Goal: Contribute content: Add original content to the website for others to see

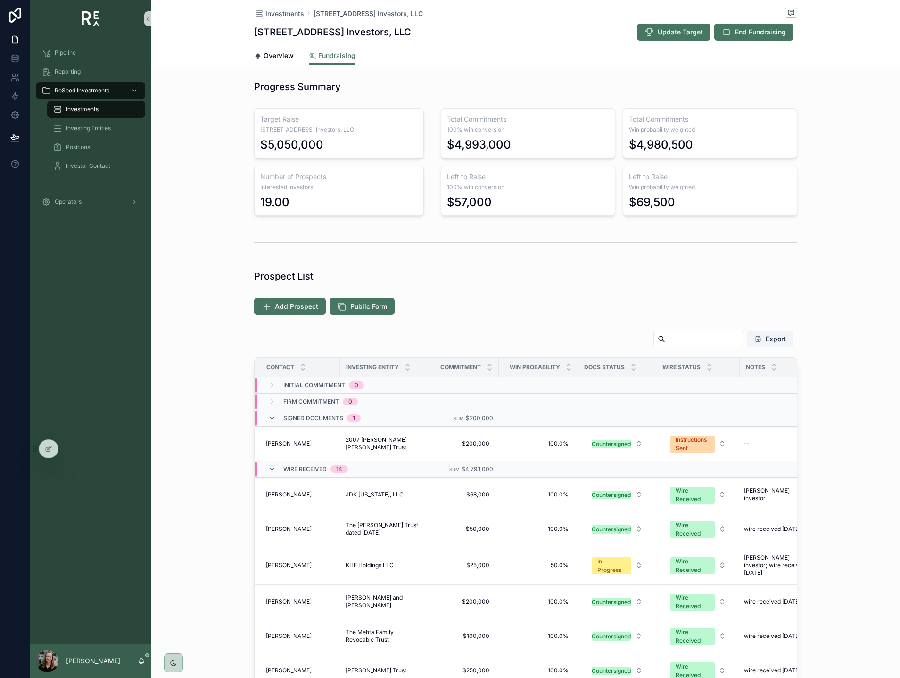
scroll to position [270, 0]
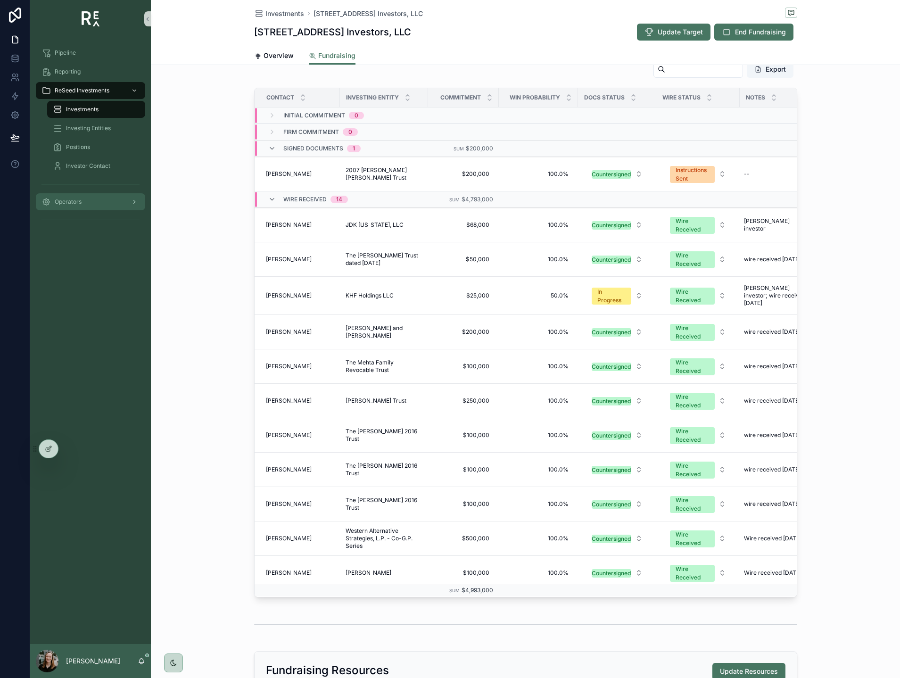
click at [71, 194] on div "Operators" at bounding box center [90, 201] width 98 height 15
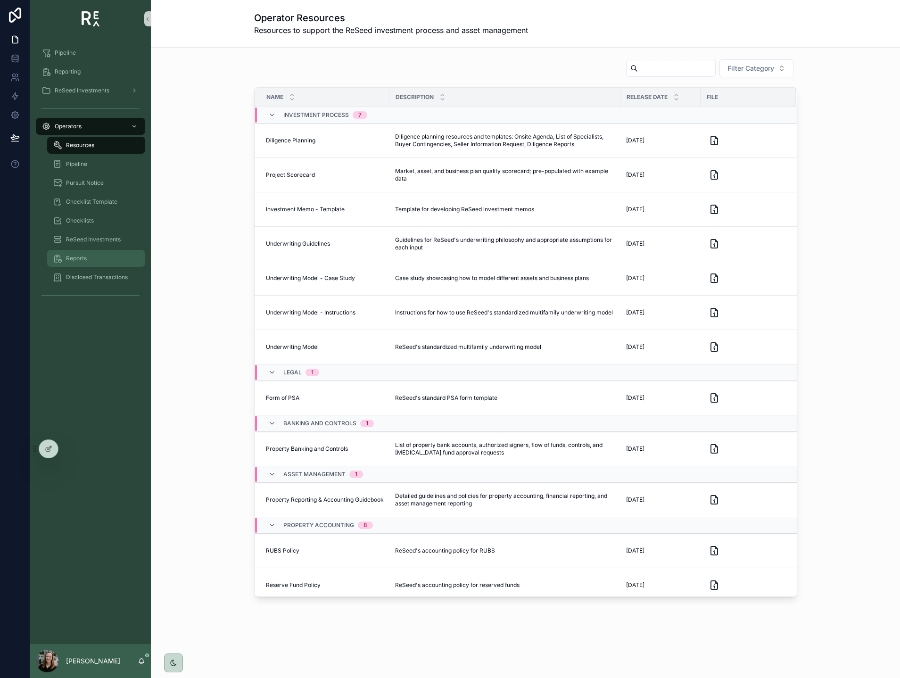
click at [82, 254] on div "Reports" at bounding box center [96, 258] width 87 height 15
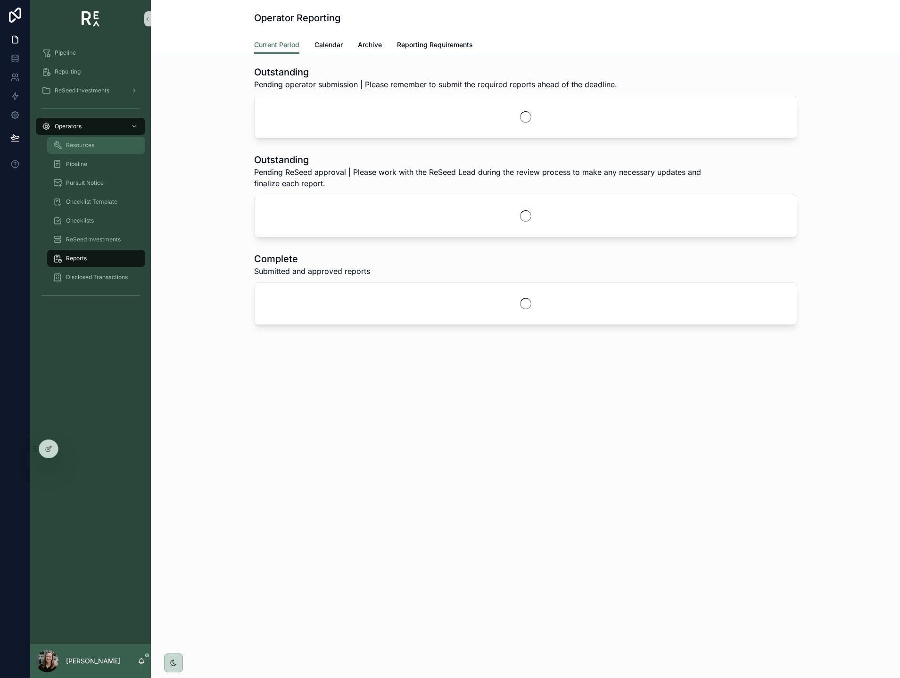
click at [85, 137] on link "Resources" at bounding box center [96, 145] width 98 height 17
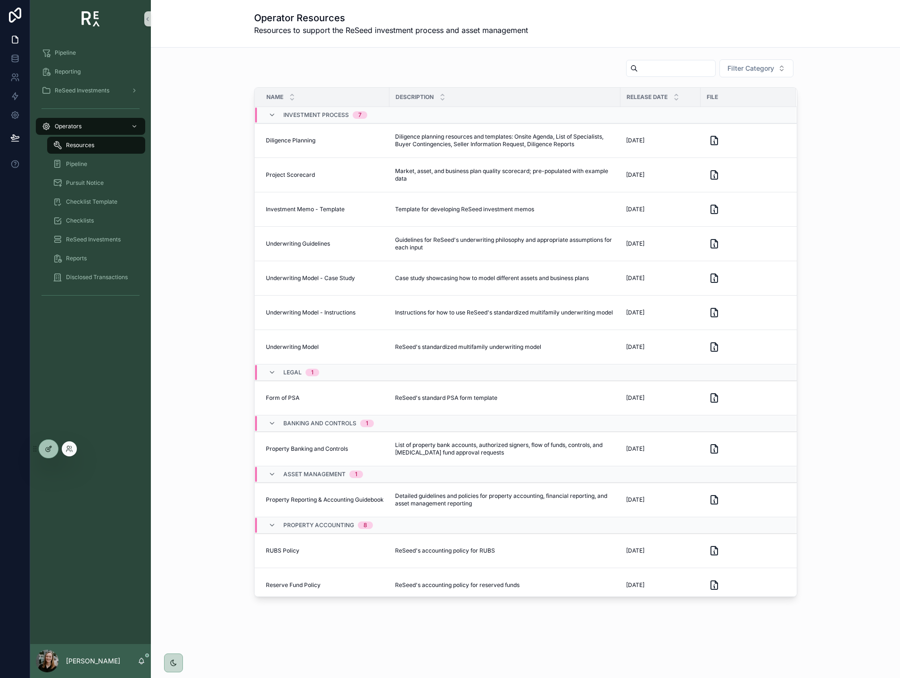
click at [53, 448] on div at bounding box center [48, 449] width 19 height 18
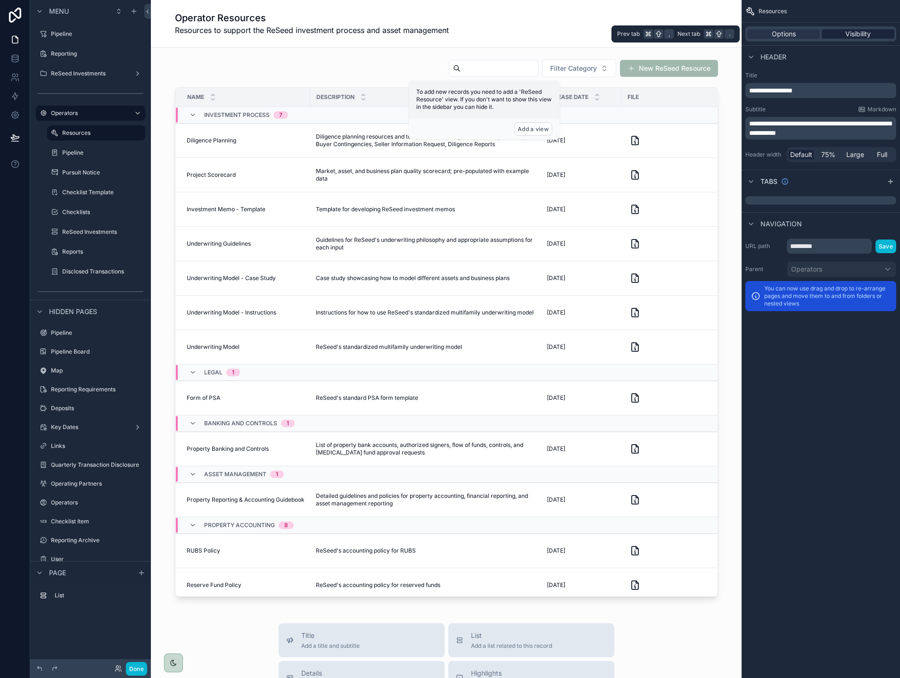
click at [847, 36] on span "Visibility" at bounding box center [857, 33] width 25 height 9
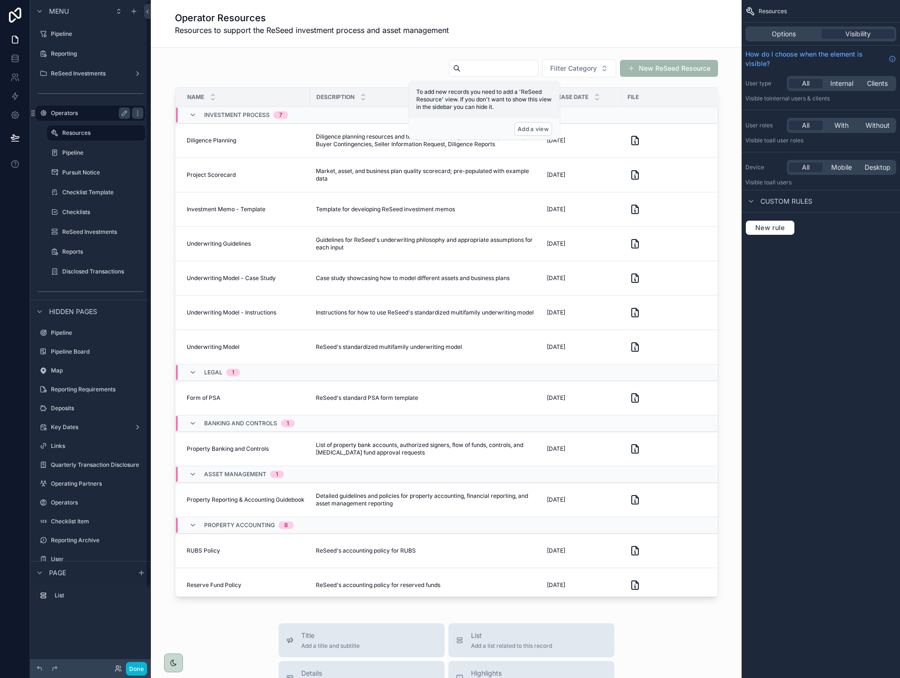
click at [69, 108] on div "Operators" at bounding box center [90, 112] width 79 height 11
click at [141, 666] on button "Done" at bounding box center [136, 669] width 21 height 14
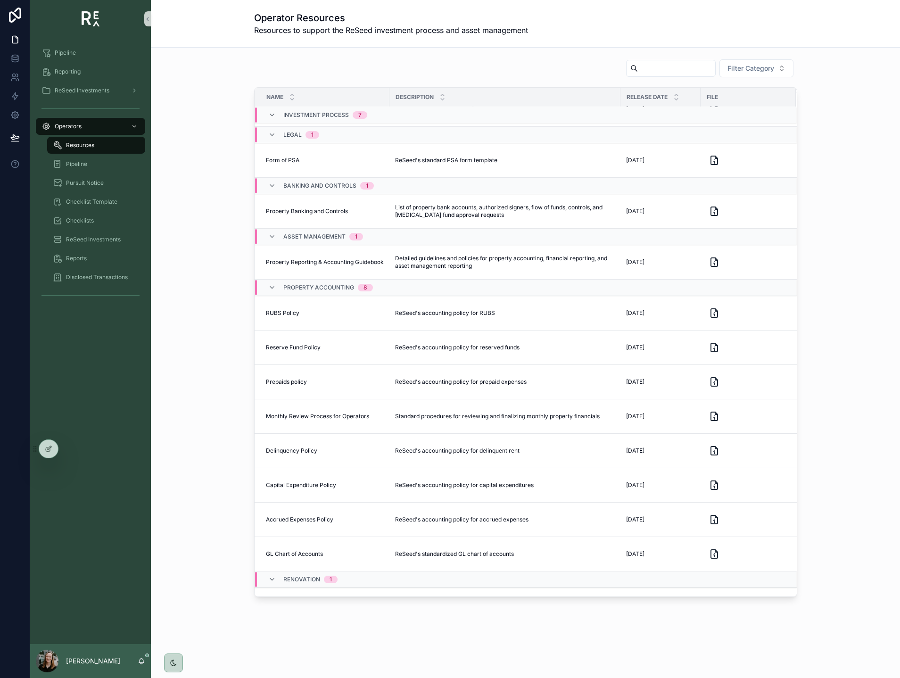
scroll to position [263, 0]
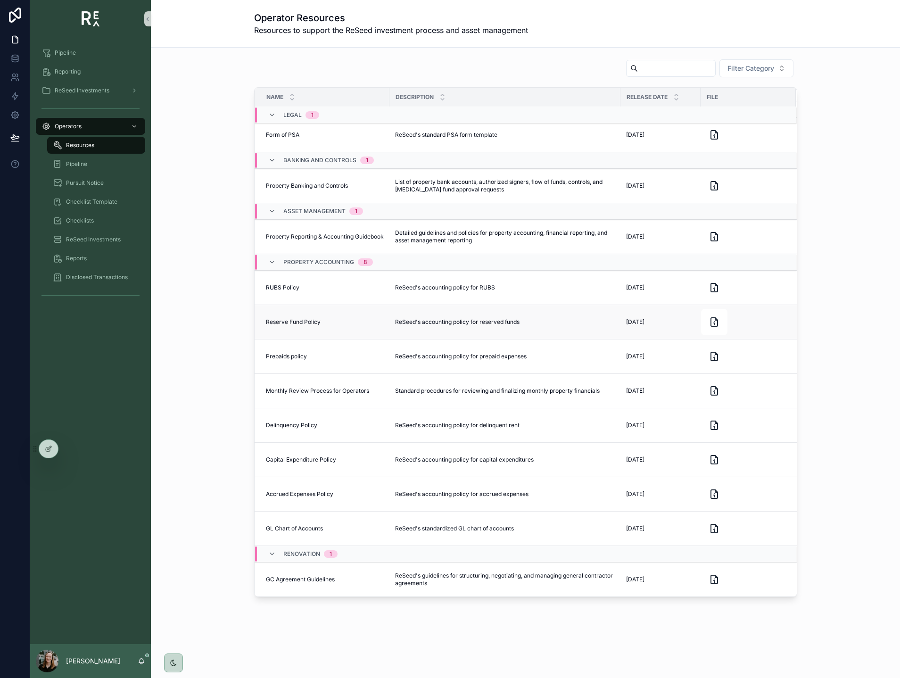
click at [298, 320] on span "Reserve Fund Policy" at bounding box center [293, 322] width 55 height 8
click at [299, 324] on span "Reserve Fund Policy" at bounding box center [293, 322] width 55 height 8
click at [414, 324] on span "ReSeed's accounting policy for reserved funds" at bounding box center [457, 322] width 124 height 8
click at [716, 324] on icon "scrollable content" at bounding box center [714, 321] width 11 height 11
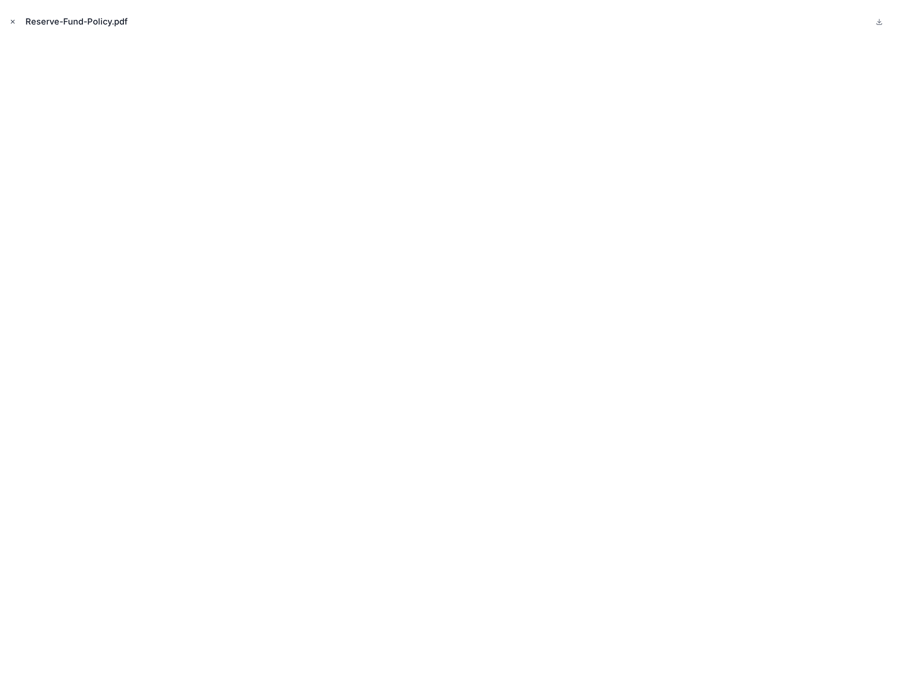
click at [14, 23] on icon "Close modal" at bounding box center [12, 21] width 3 height 3
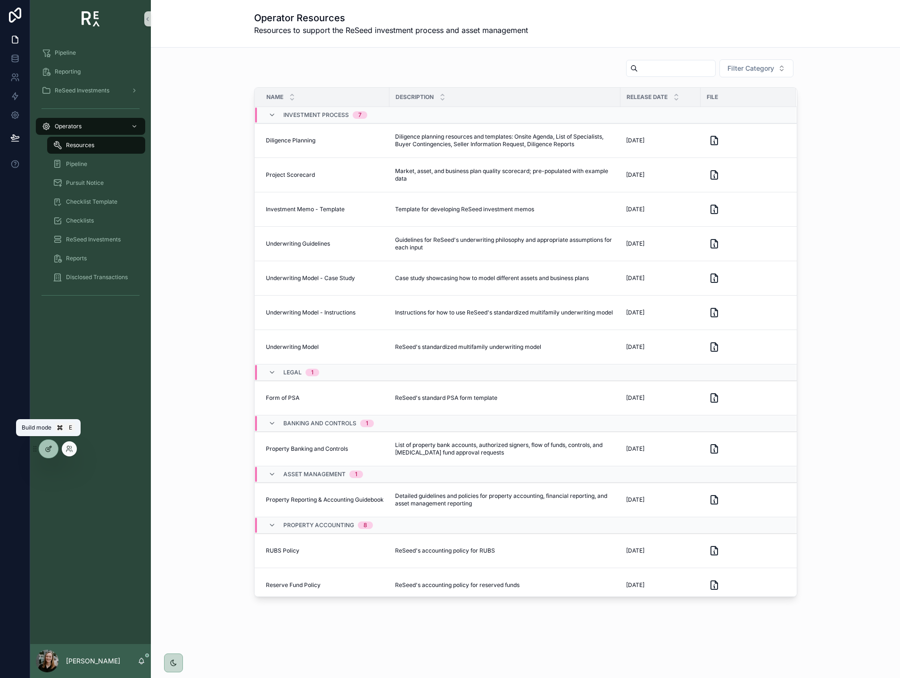
click at [51, 450] on icon at bounding box center [49, 449] width 8 height 8
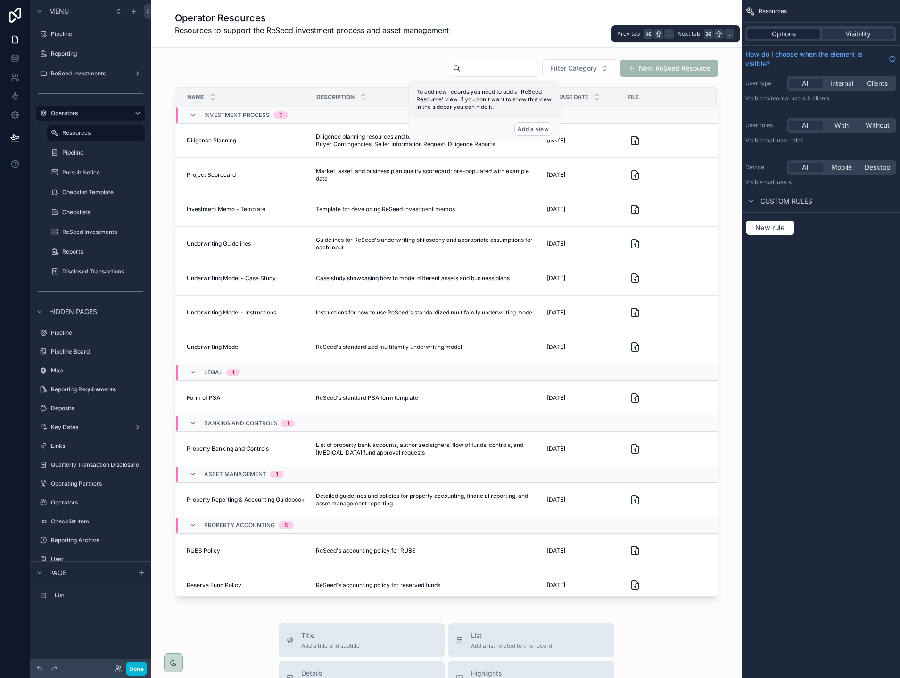
click at [787, 35] on span "Options" at bounding box center [784, 33] width 24 height 9
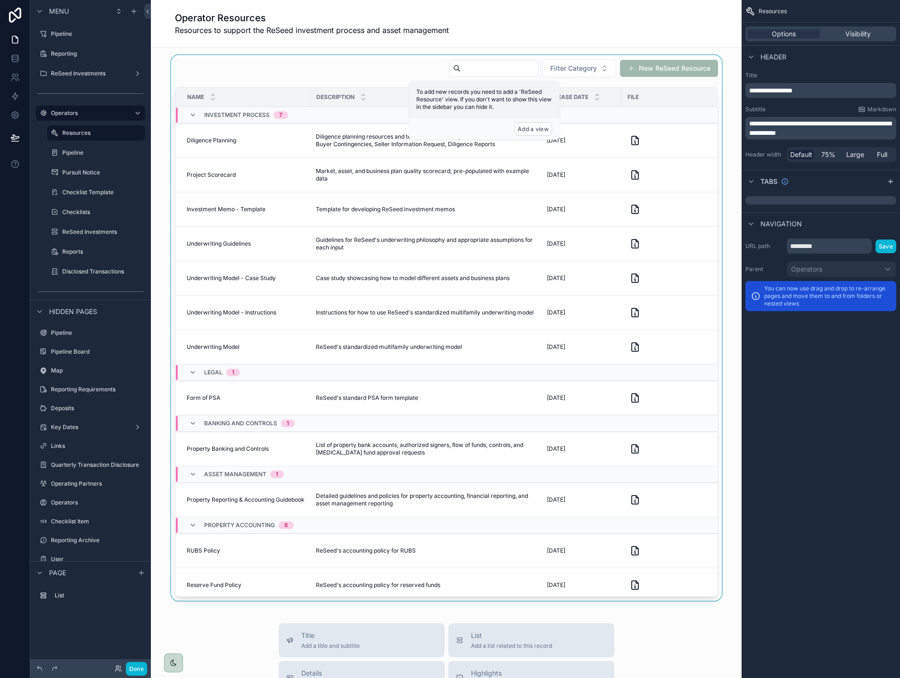
click at [375, 69] on div "scrollable content" at bounding box center [446, 327] width 576 height 545
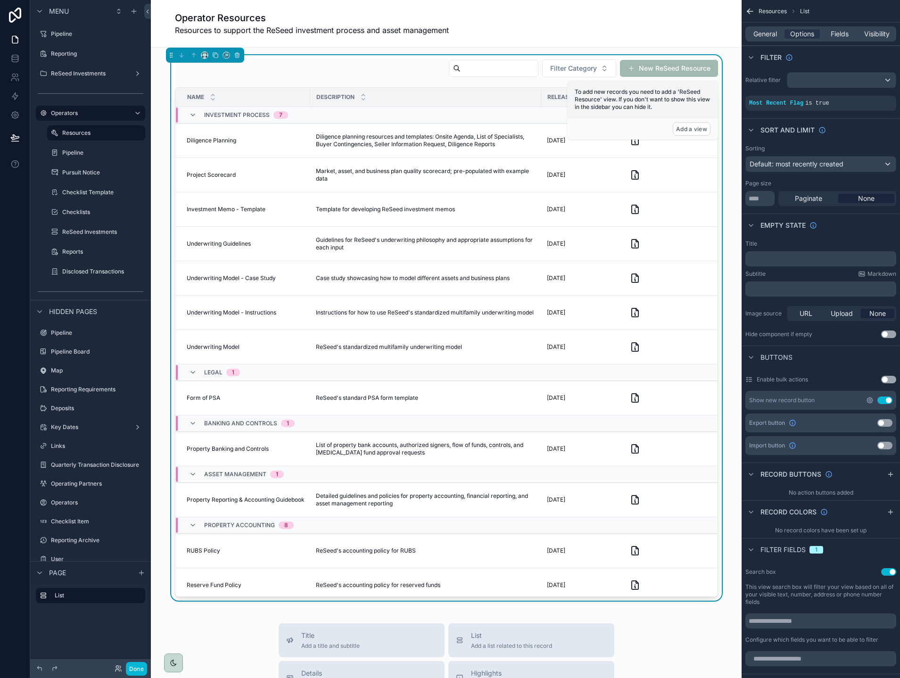
click at [870, 399] on icon "scrollable content" at bounding box center [870, 400] width 2 height 2
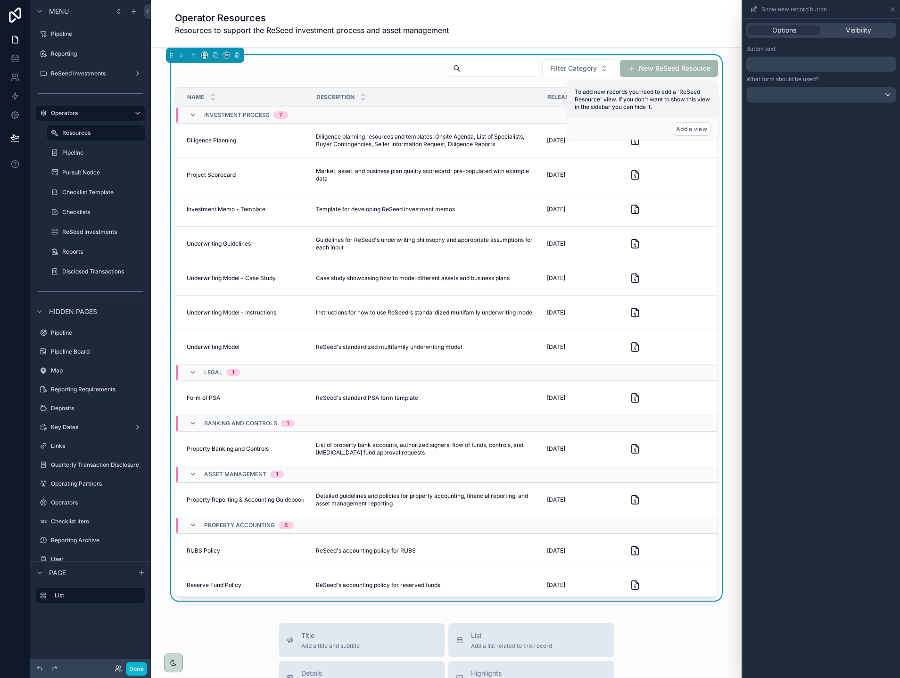
click at [858, 36] on div "Options Visibility" at bounding box center [821, 30] width 150 height 15
click at [823, 66] on p "﻿" at bounding box center [822, 63] width 144 height 11
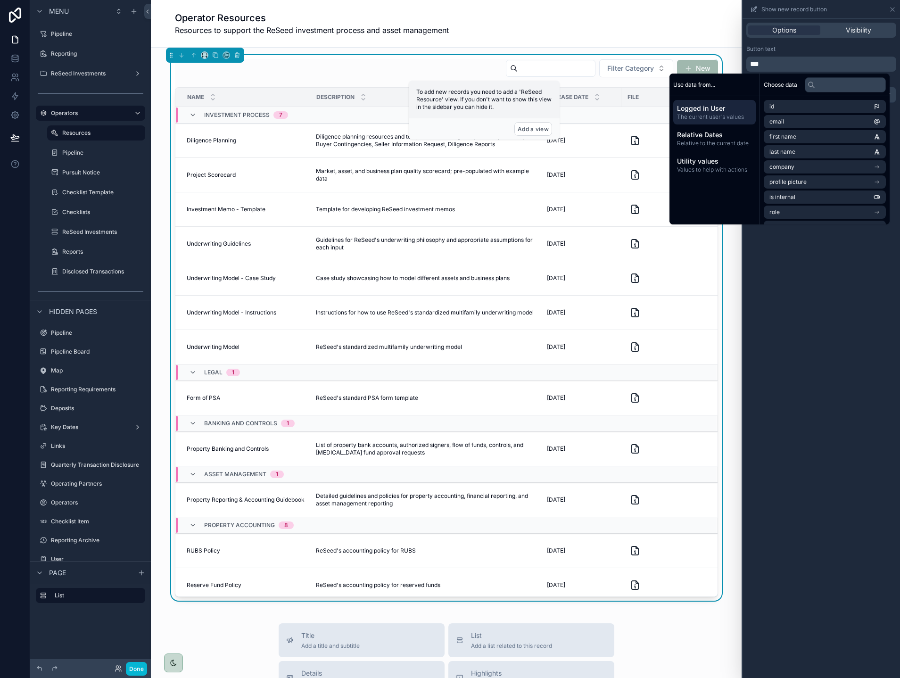
click at [825, 48] on div "Button text" at bounding box center [821, 49] width 150 height 8
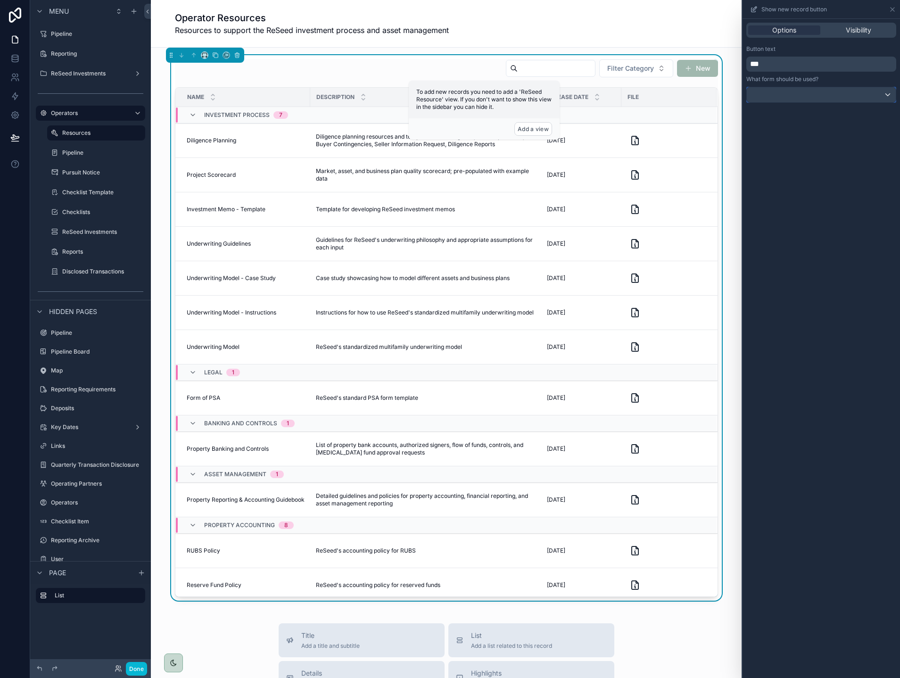
click at [819, 98] on div at bounding box center [821, 94] width 149 height 15
click at [799, 151] on div "Default" at bounding box center [821, 145] width 144 height 17
click at [853, 36] on div "Options Visibility" at bounding box center [821, 30] width 150 height 15
click at [853, 34] on span "Visibility" at bounding box center [858, 29] width 25 height 9
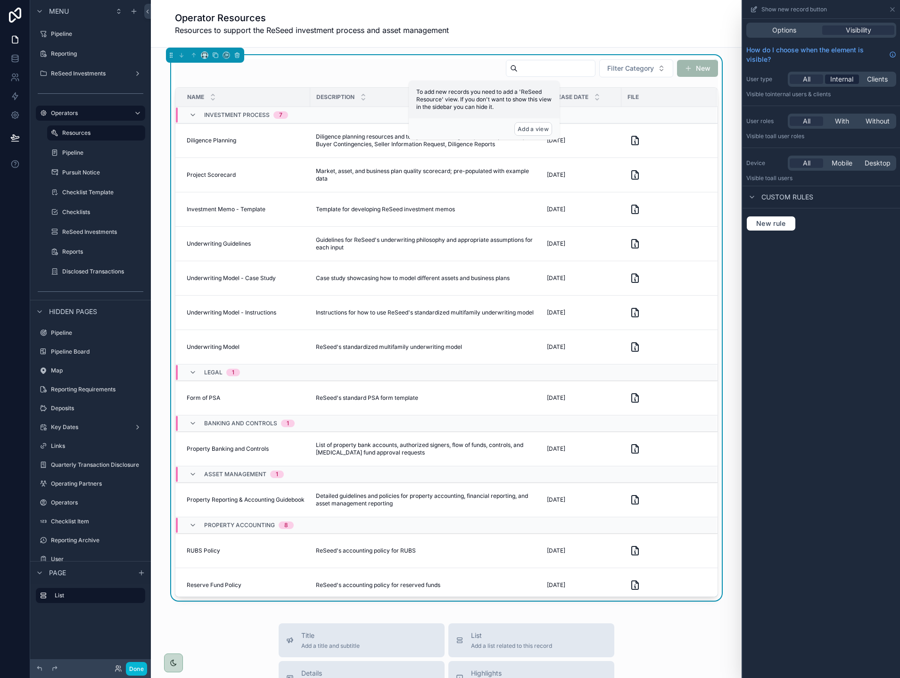
click at [847, 82] on span "Internal" at bounding box center [841, 78] width 23 height 9
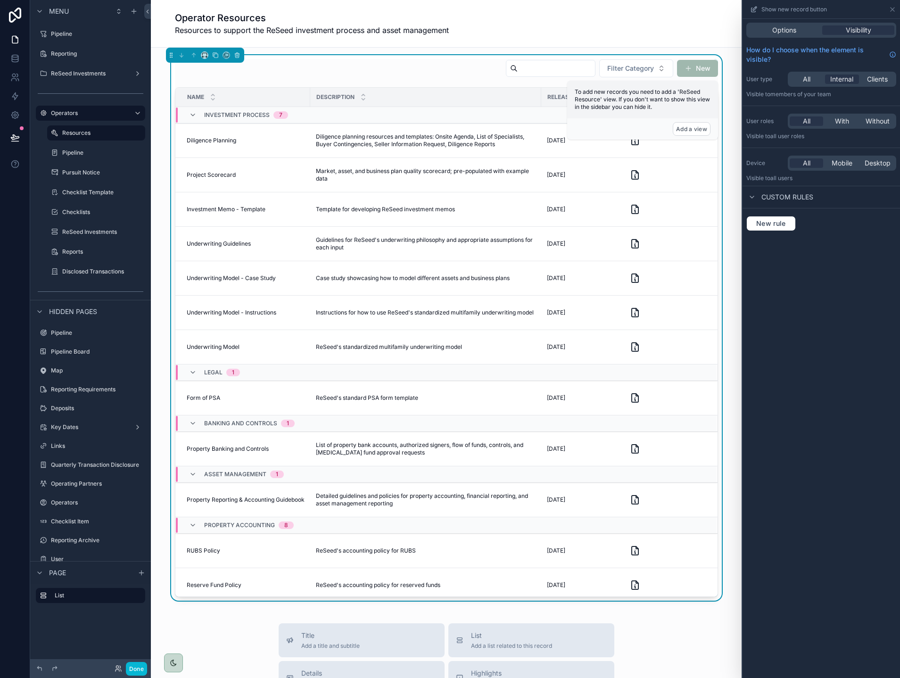
click at [848, 300] on div "Options Visibility How do I choose when the element is visible? User type All I…" at bounding box center [820, 348] width 157 height 659
click at [892, 11] on icon at bounding box center [893, 10] width 8 height 8
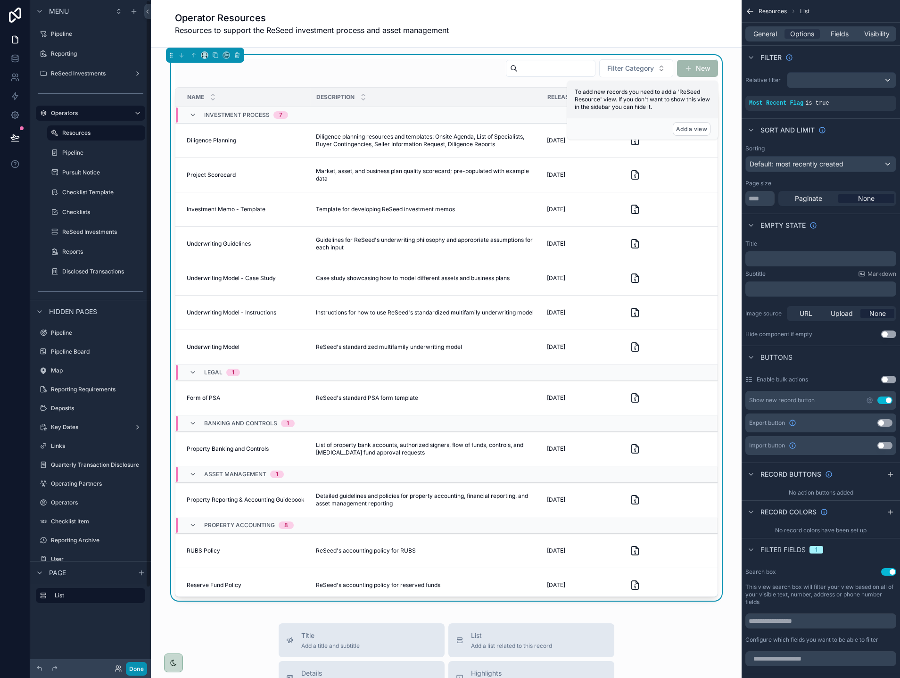
click at [137, 666] on button "Done" at bounding box center [136, 669] width 21 height 14
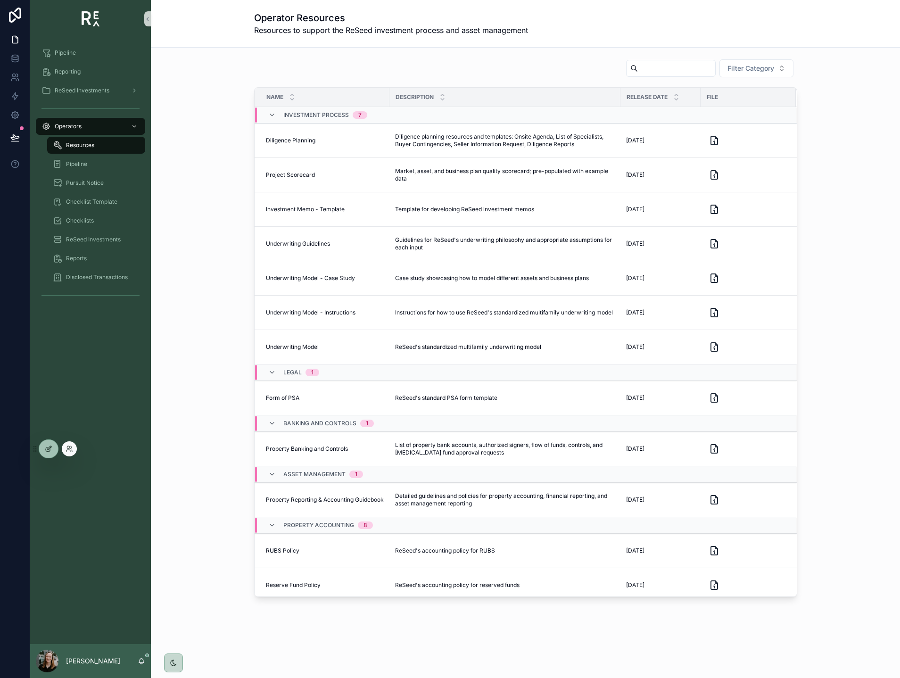
click at [50, 454] on div at bounding box center [48, 449] width 19 height 18
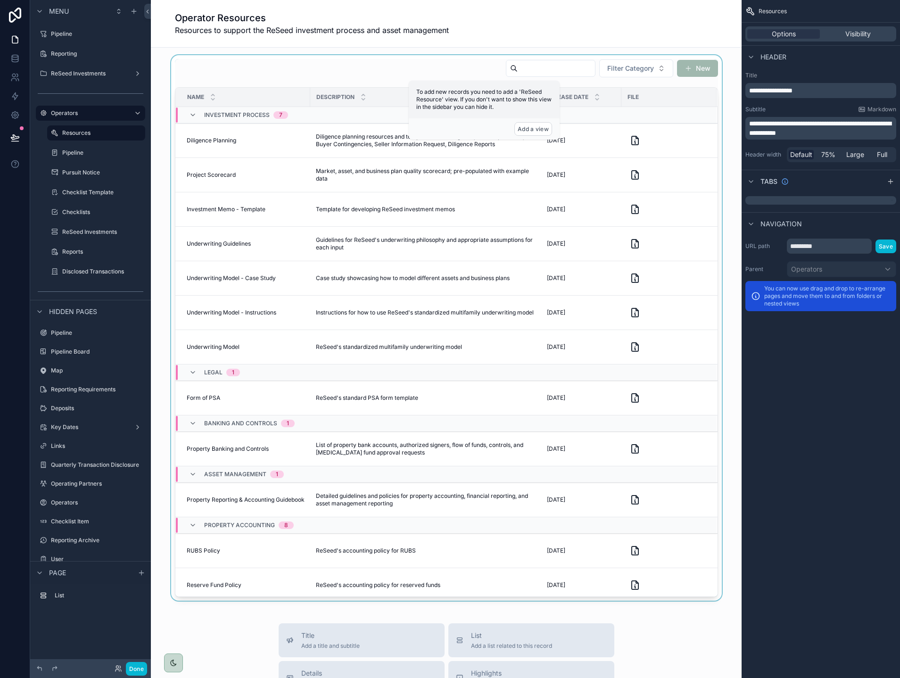
click at [435, 74] on div "scrollable content" at bounding box center [446, 327] width 576 height 545
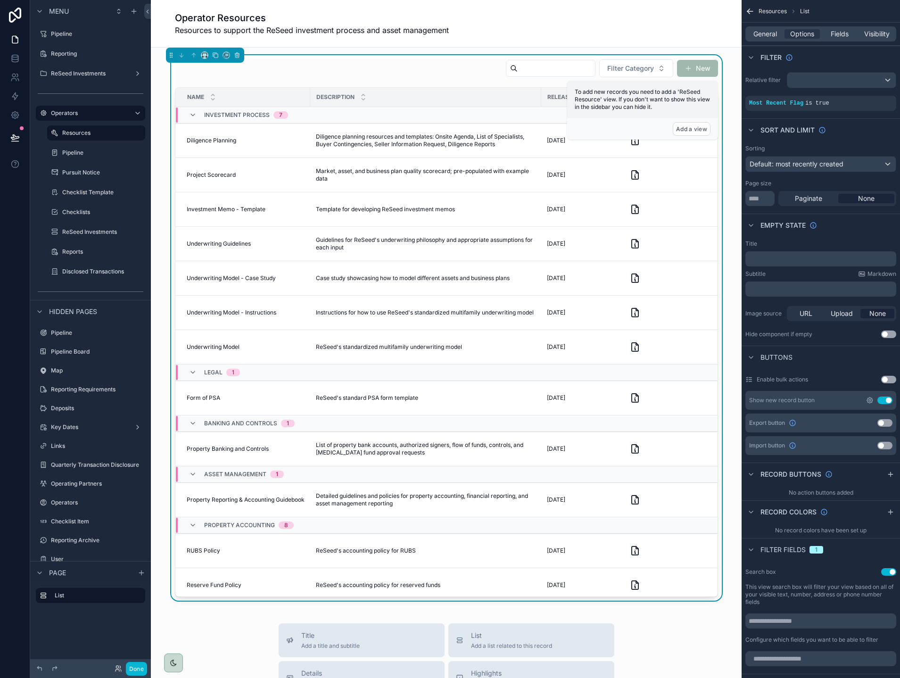
click at [873, 403] on icon "scrollable content" at bounding box center [870, 400] width 8 height 8
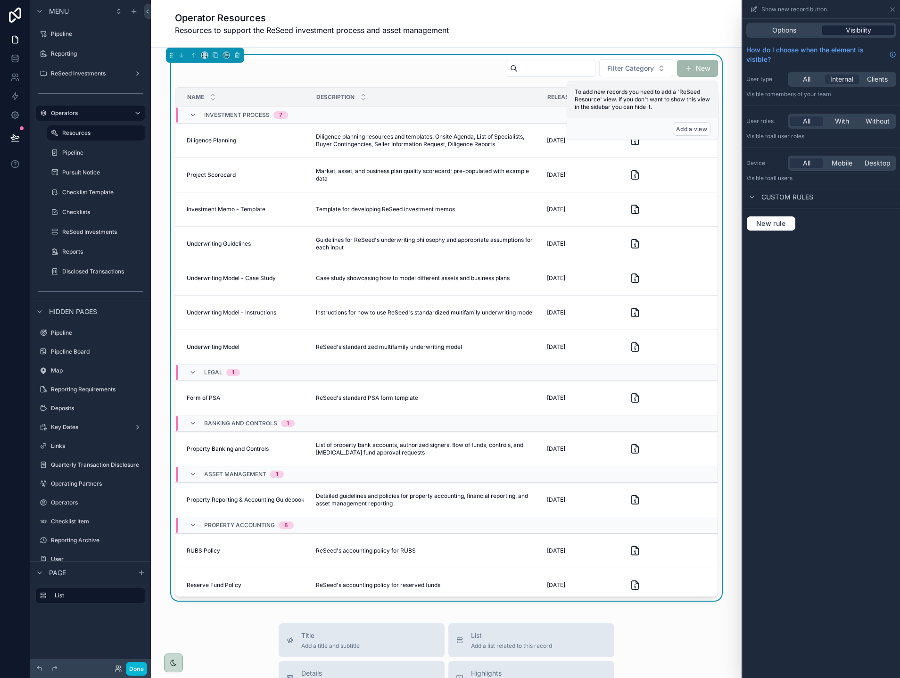
click at [866, 31] on span "Visibility" at bounding box center [858, 29] width 25 height 9
click at [816, 79] on div "All" at bounding box center [806, 78] width 33 height 9
click at [846, 77] on span "Internal" at bounding box center [841, 78] width 23 height 9
click at [894, 11] on icon at bounding box center [893, 10] width 8 height 8
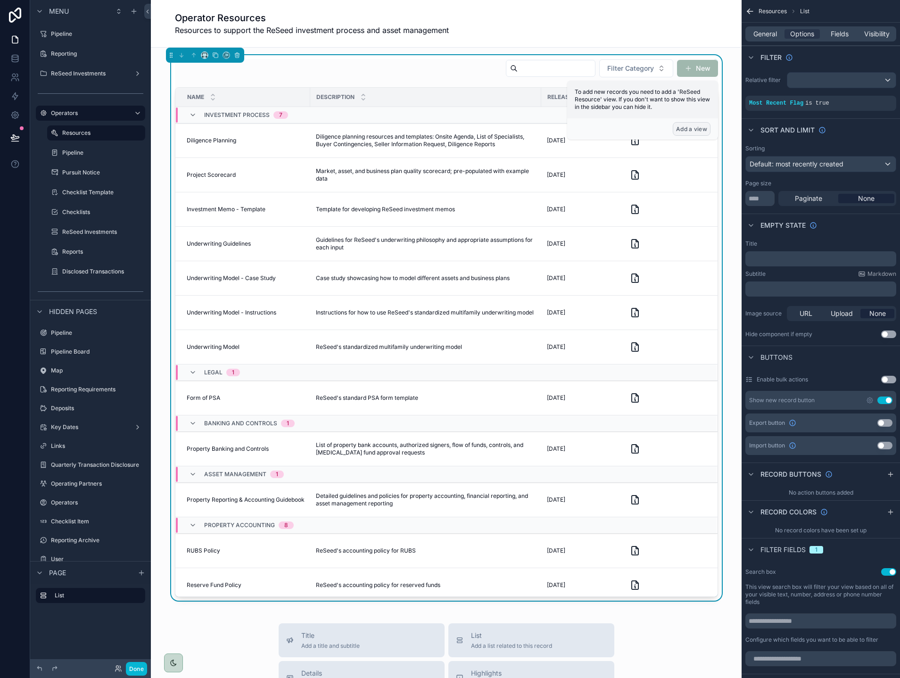
click at [679, 131] on button "Add a view" at bounding box center [692, 129] width 38 height 14
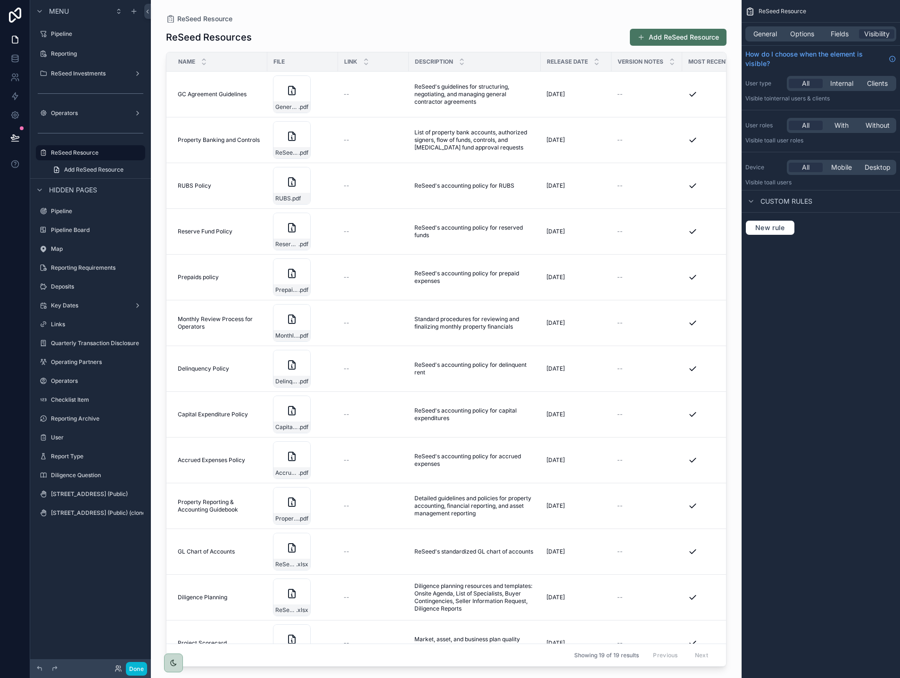
click at [386, 30] on div "scrollable content" at bounding box center [446, 333] width 591 height 667
click at [139, 154] on icon "scrollable content" at bounding box center [138, 153] width 8 height 8
click at [342, 20] on div "ReSeed Resource" at bounding box center [446, 19] width 561 height 8
click at [67, 116] on label "Operators" at bounding box center [88, 113] width 75 height 8
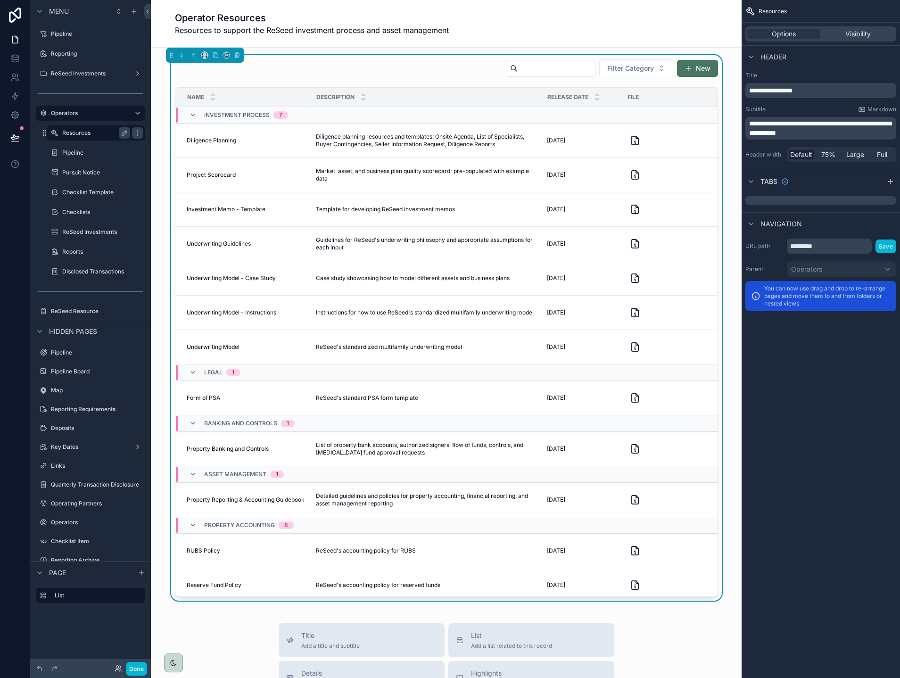
click at [74, 137] on div "Resources" at bounding box center [96, 132] width 68 height 11
click at [59, 310] on label "ReSeed Resource" at bounding box center [88, 311] width 75 height 8
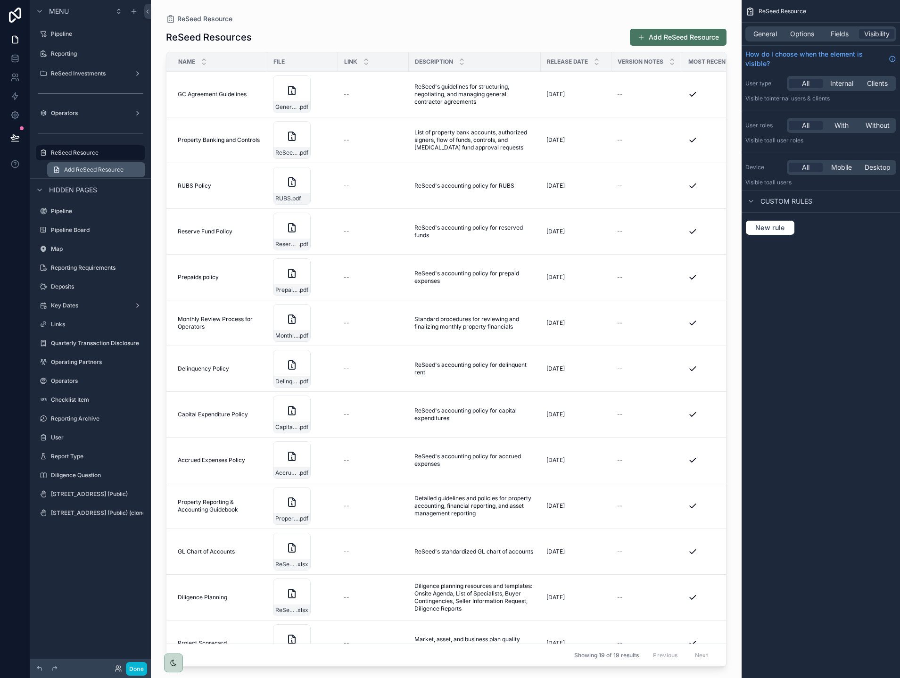
click at [93, 173] on span "Add ReSeed Resource" at bounding box center [93, 170] width 59 height 8
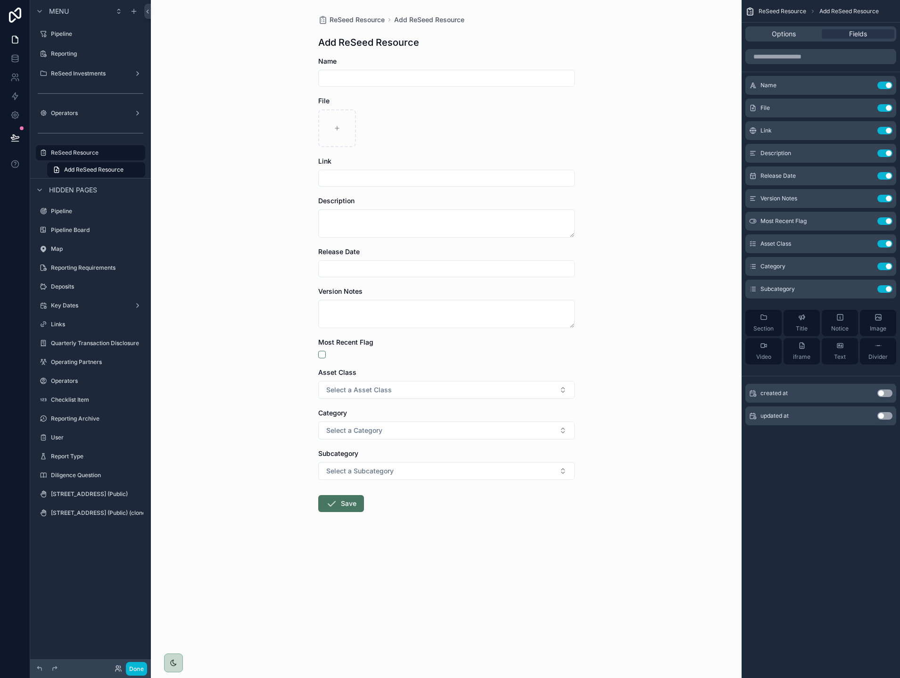
click at [432, 178] on input "scrollable content" at bounding box center [447, 178] width 256 height 13
click at [464, 152] on form "Name File Link Description Release Date Version Notes Most Recent Flag Asset Cl…" at bounding box center [446, 315] width 256 height 516
click at [807, 37] on div "Options" at bounding box center [783, 33] width 73 height 9
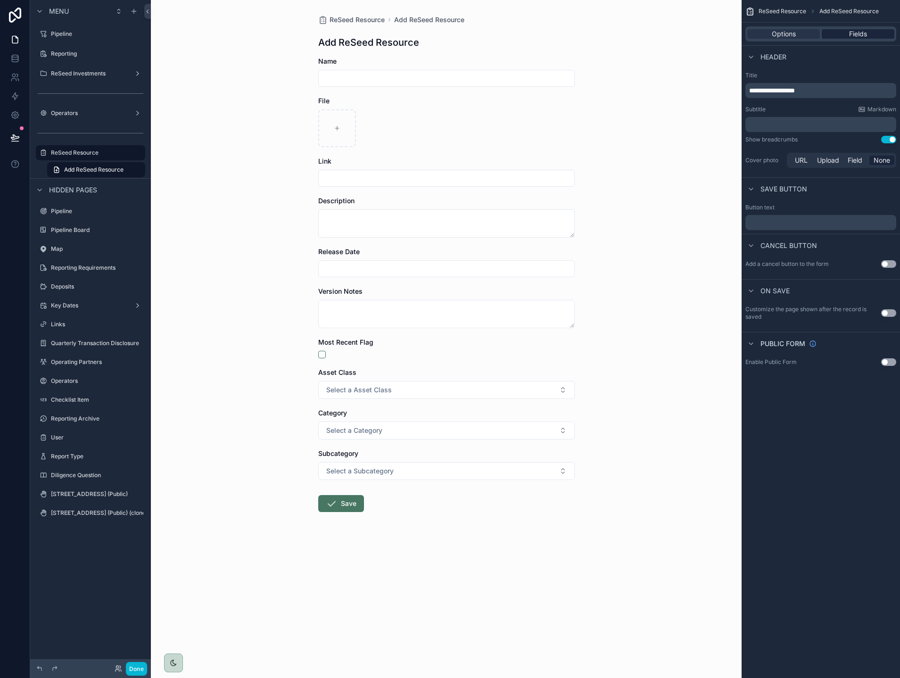
click at [858, 36] on span "Fields" at bounding box center [858, 33] width 18 height 9
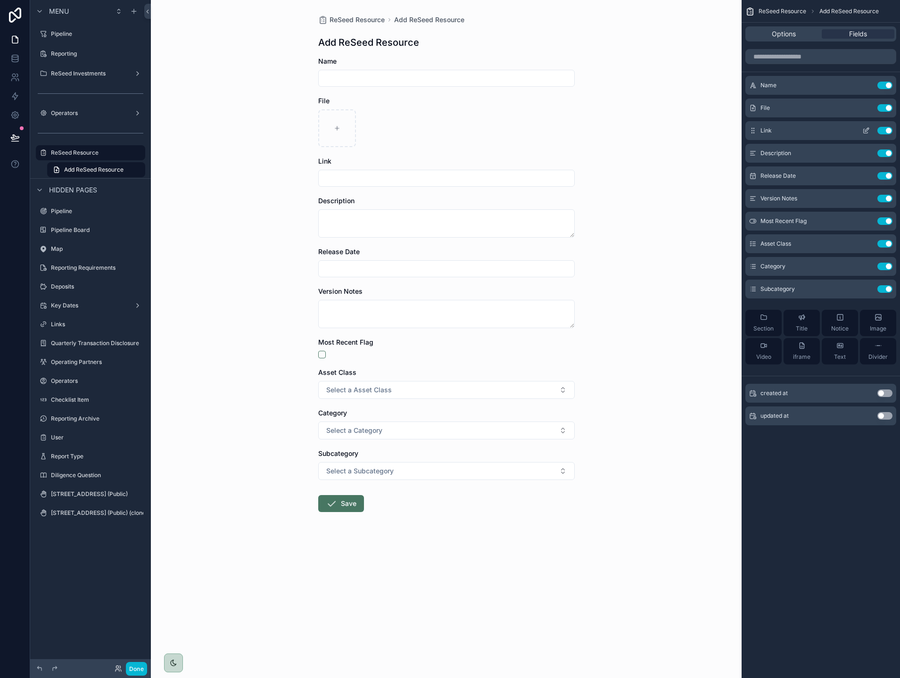
click at [866, 131] on icon "scrollable content" at bounding box center [866, 131] width 8 height 8
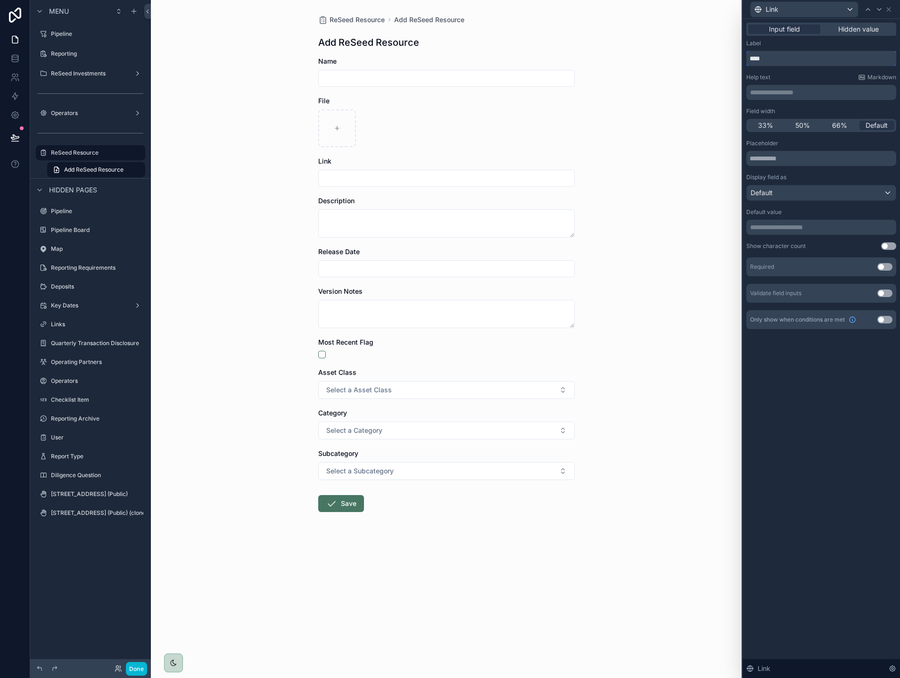
click at [782, 61] on input "****" at bounding box center [821, 58] width 150 height 15
type input "**********"
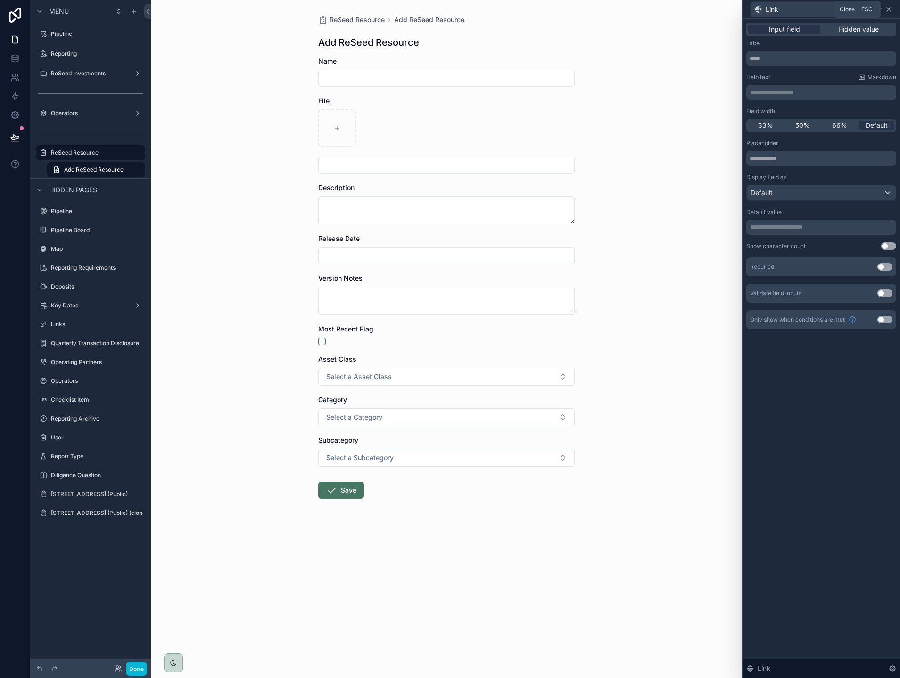
click at [888, 8] on icon at bounding box center [889, 10] width 4 height 4
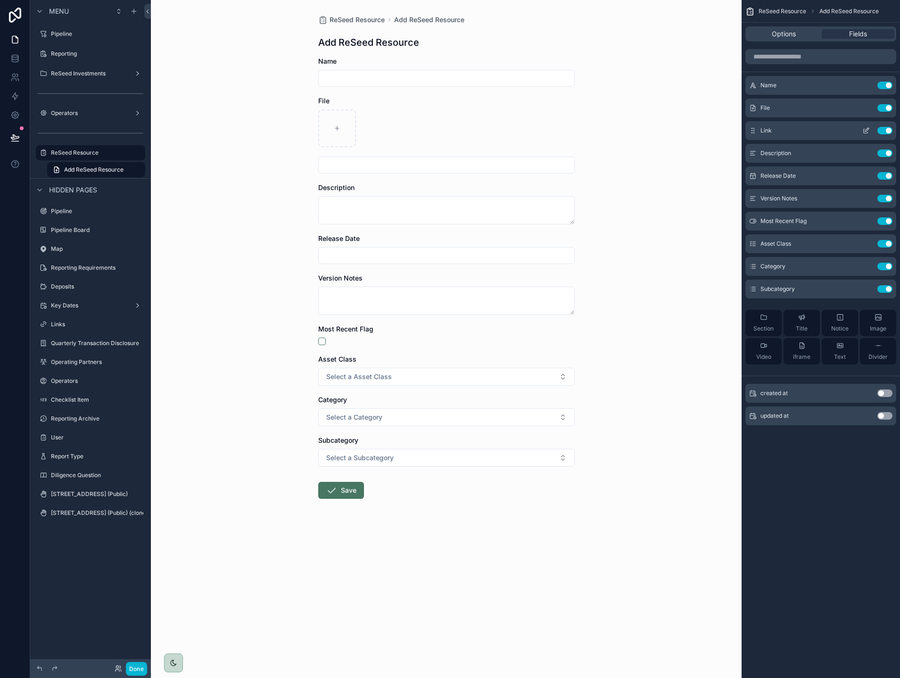
click at [886, 132] on button "Use setting" at bounding box center [884, 131] width 15 height 8
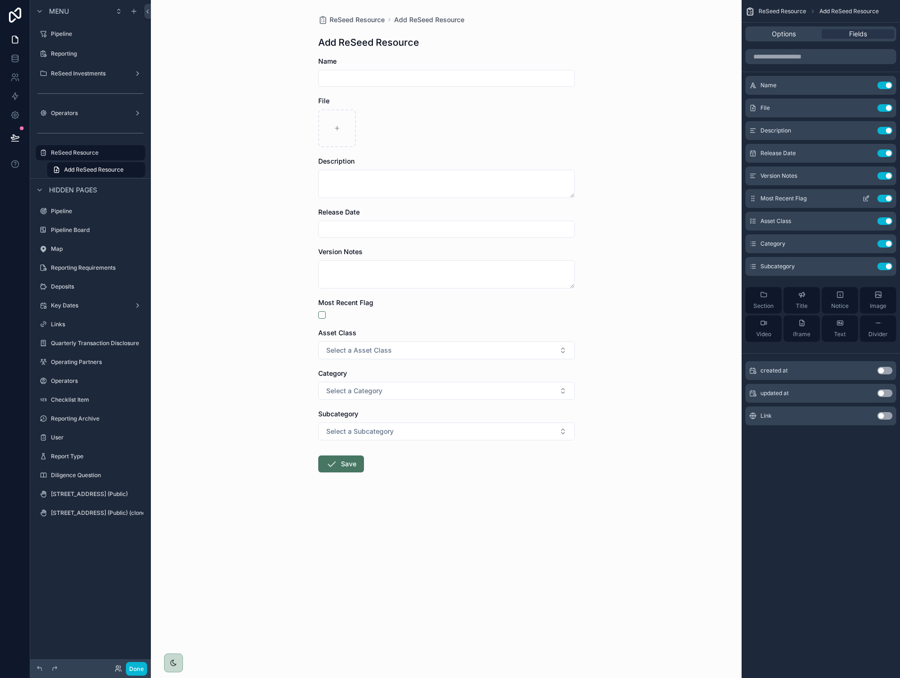
click at [867, 197] on icon "scrollable content" at bounding box center [866, 199] width 8 height 8
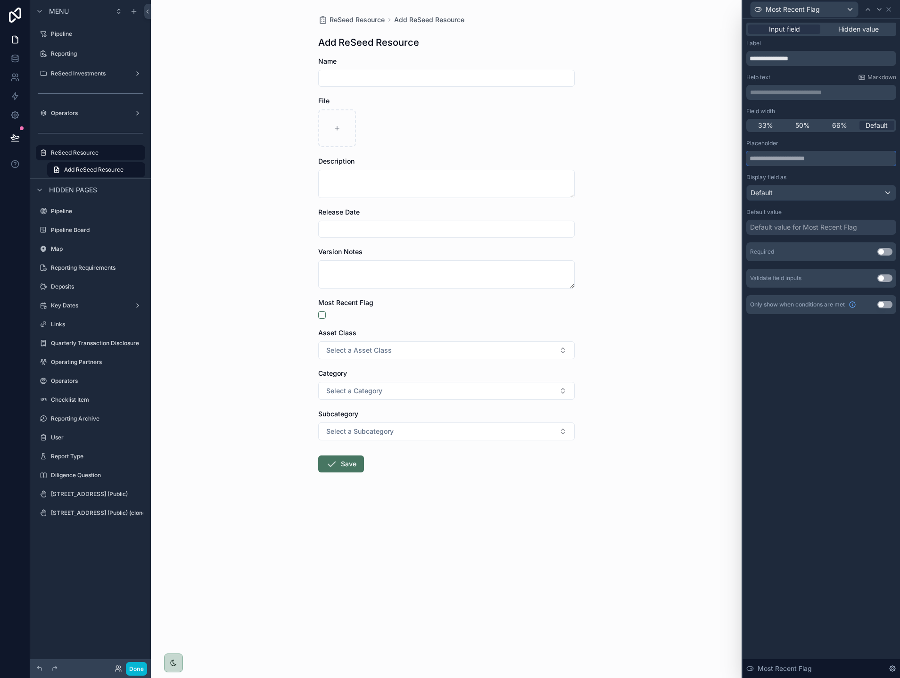
click at [827, 159] on input "text" at bounding box center [821, 158] width 150 height 15
click at [811, 224] on div "Default value for Most Recent Flag" at bounding box center [803, 227] width 107 height 9
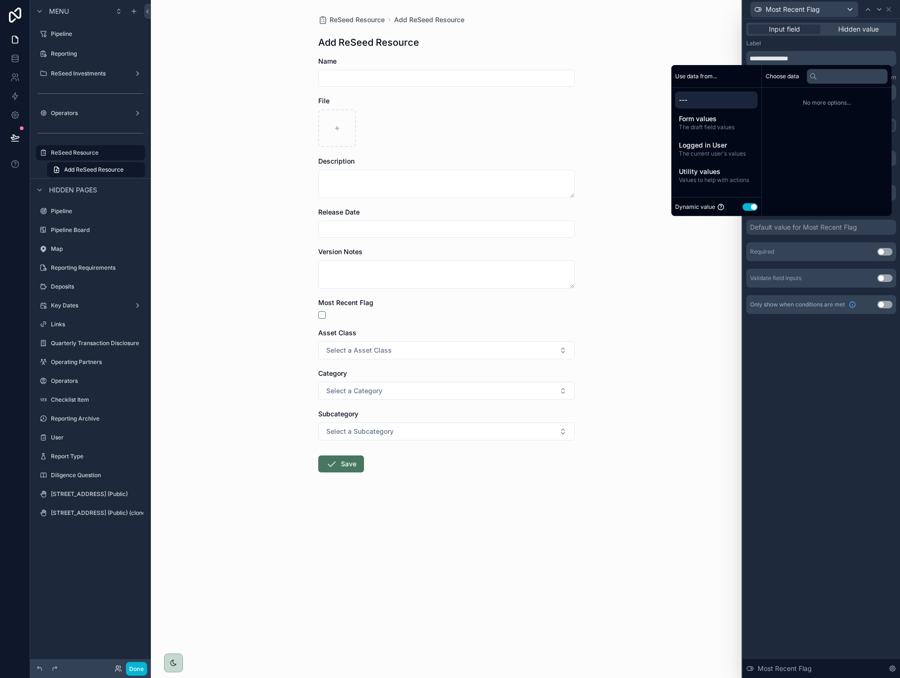
click at [742, 210] on button "Use setting" at bounding box center [749, 207] width 15 height 8
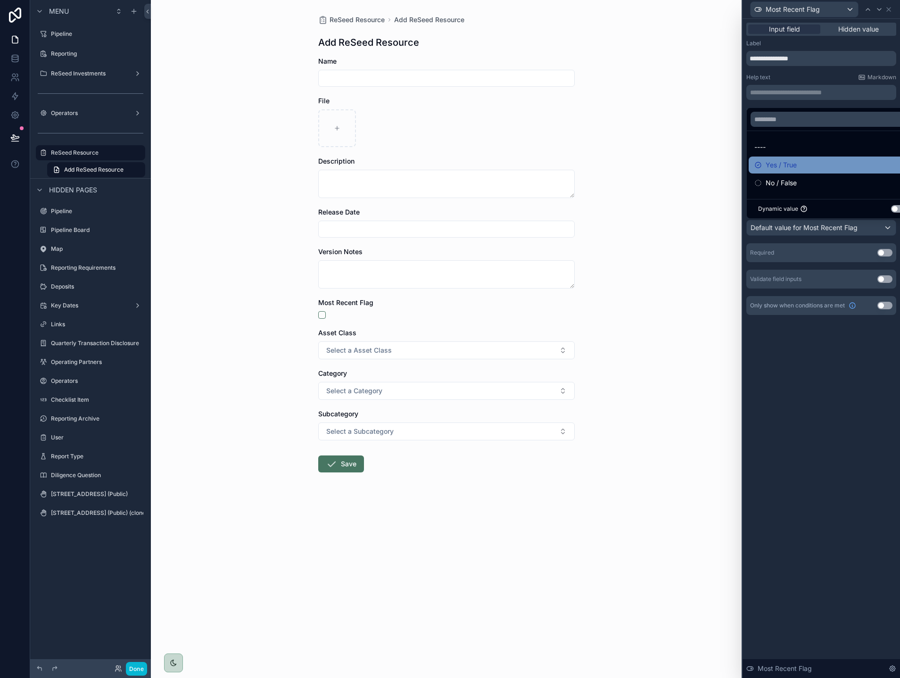
click at [785, 167] on span "Yes / True" at bounding box center [781, 164] width 31 height 11
click at [824, 359] on div "**********" at bounding box center [820, 348] width 157 height 659
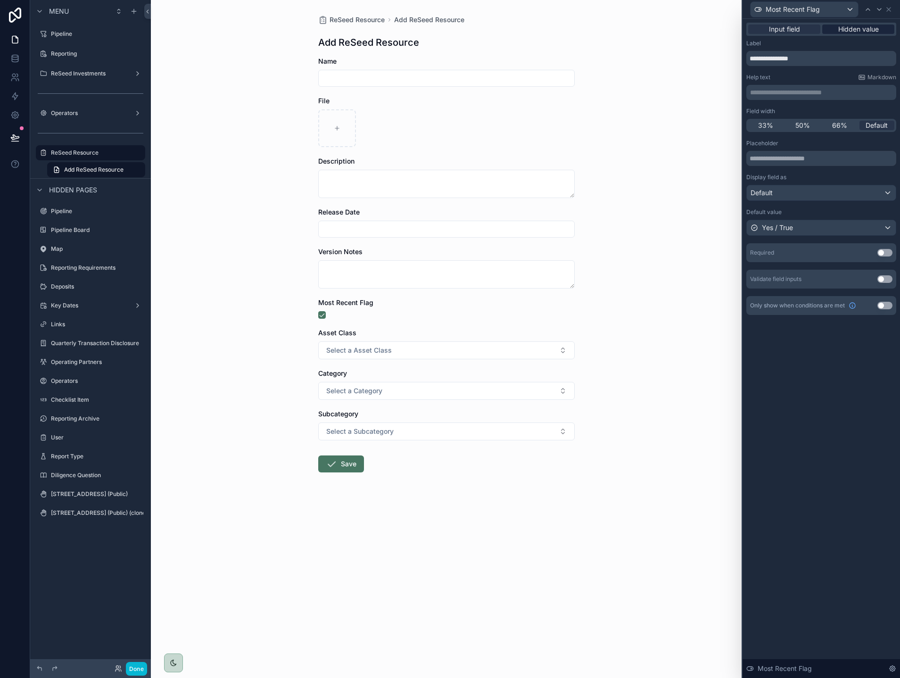
click at [854, 32] on span "Hidden value" at bounding box center [858, 29] width 41 height 9
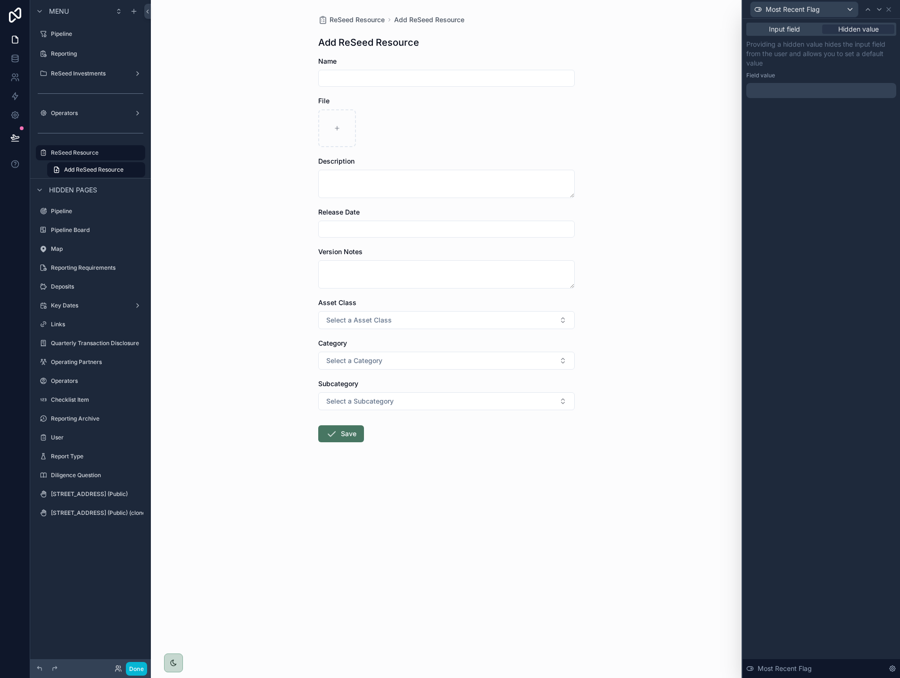
click at [803, 91] on div at bounding box center [821, 90] width 150 height 15
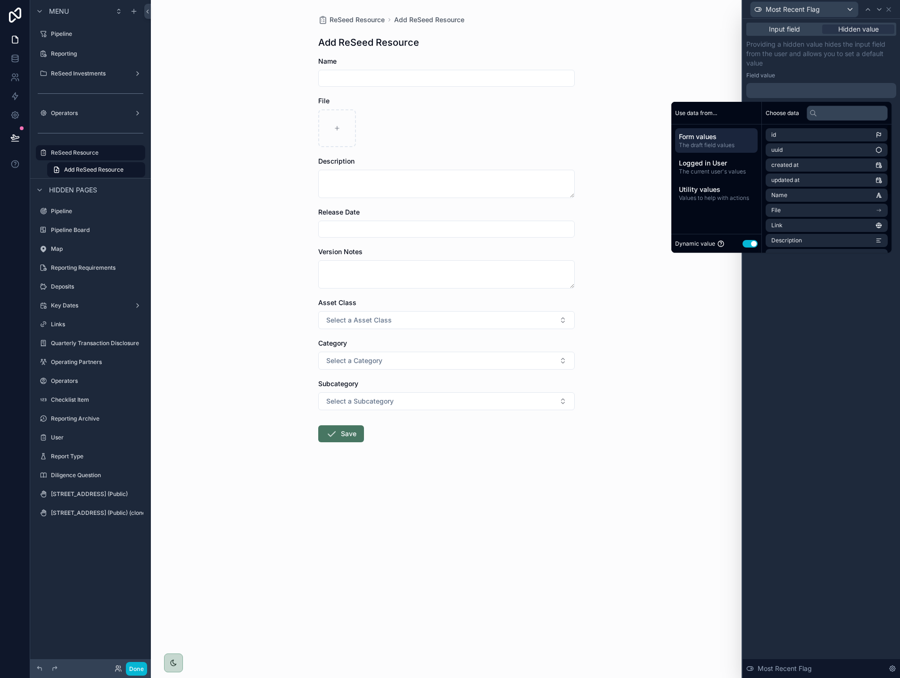
click at [747, 246] on button "Use setting" at bounding box center [749, 244] width 15 height 8
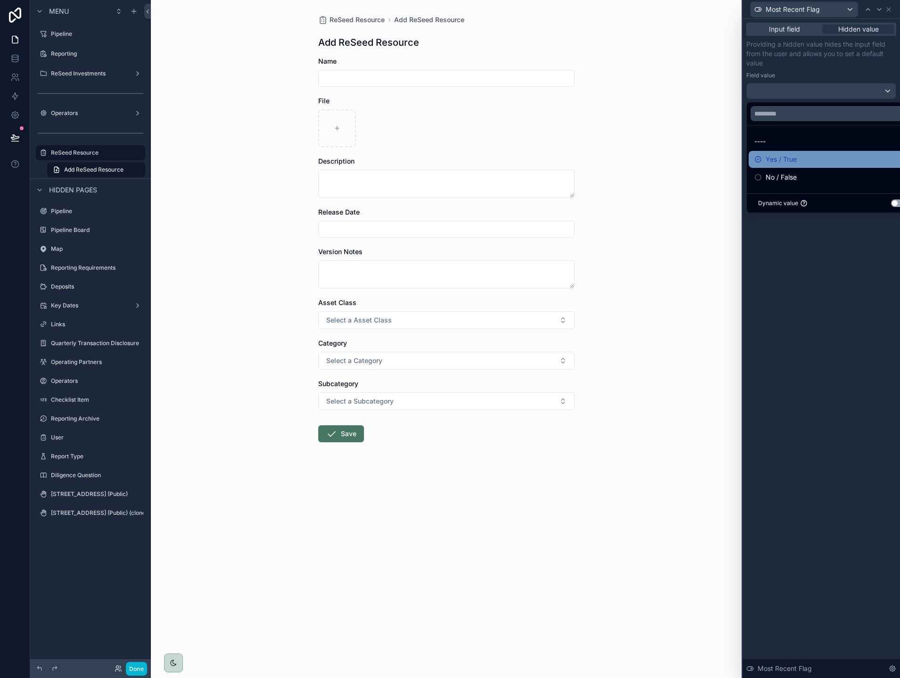
click at [808, 163] on div "Yes / True" at bounding box center [832, 159] width 156 height 11
click at [844, 280] on div "Input field Hidden value Providing a hidden value hides the input field from th…" at bounding box center [820, 348] width 157 height 659
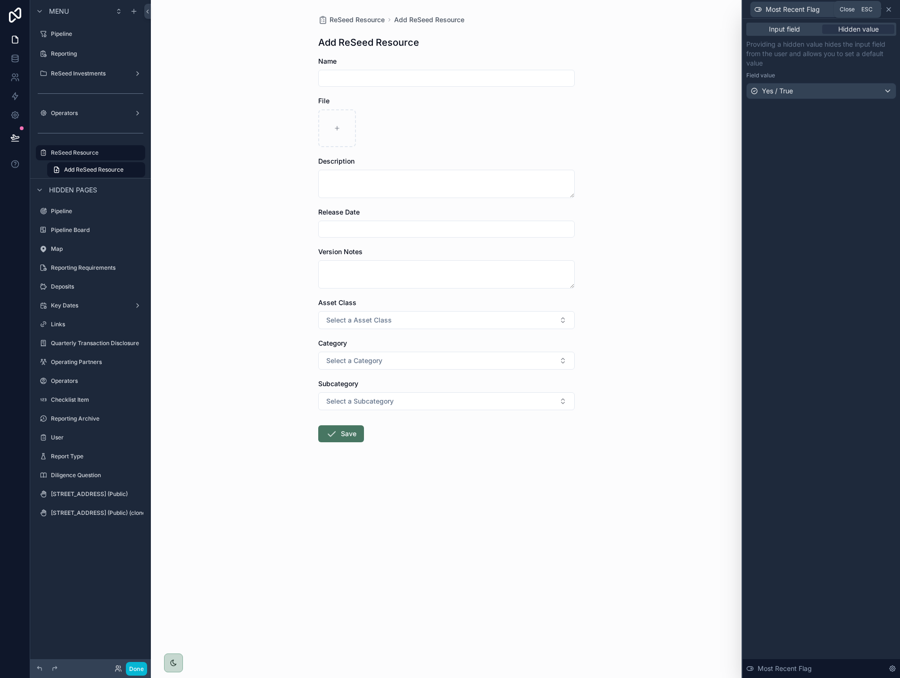
click at [891, 8] on icon at bounding box center [889, 10] width 8 height 8
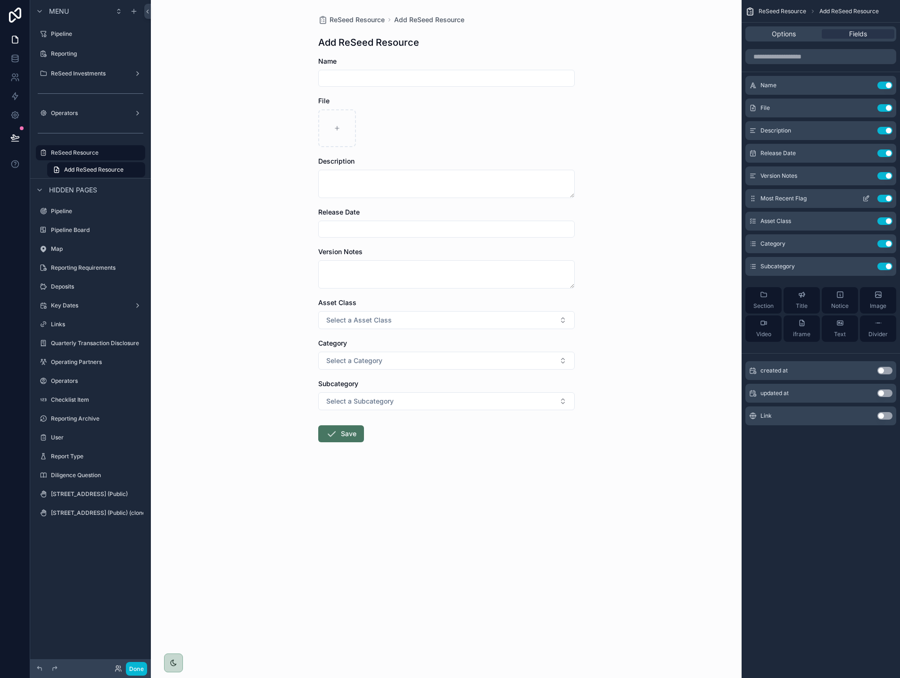
click at [866, 199] on icon "scrollable content" at bounding box center [866, 199] width 8 height 8
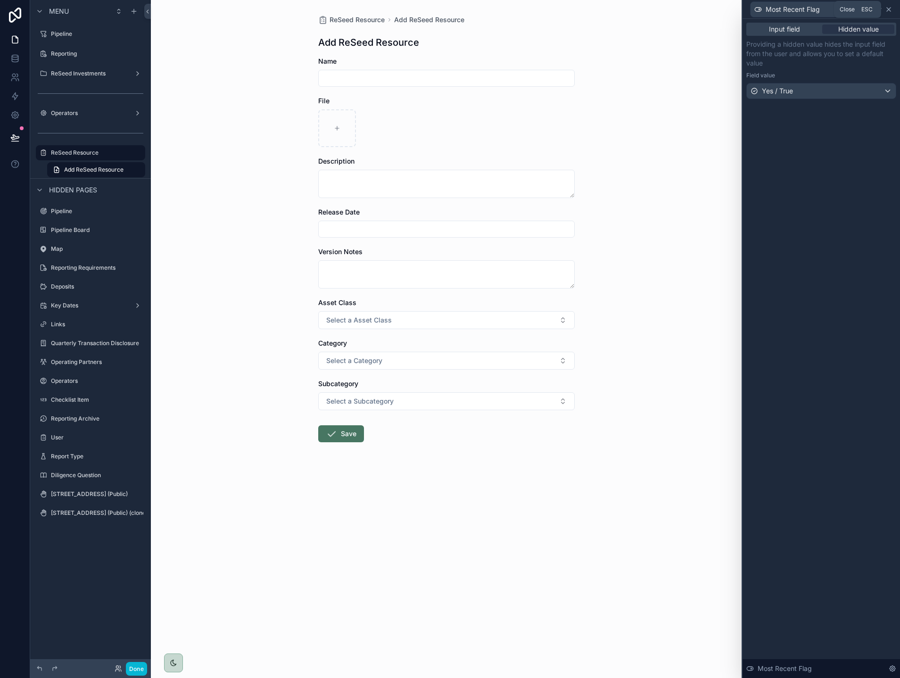
click at [889, 13] on icon at bounding box center [889, 10] width 8 height 8
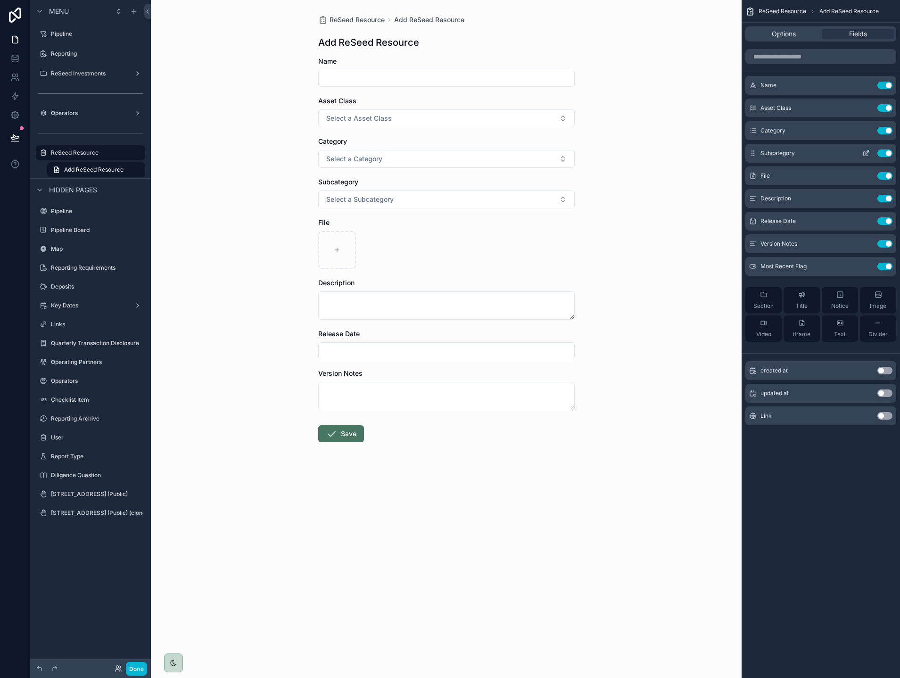
click at [885, 155] on button "Use setting" at bounding box center [884, 153] width 15 height 8
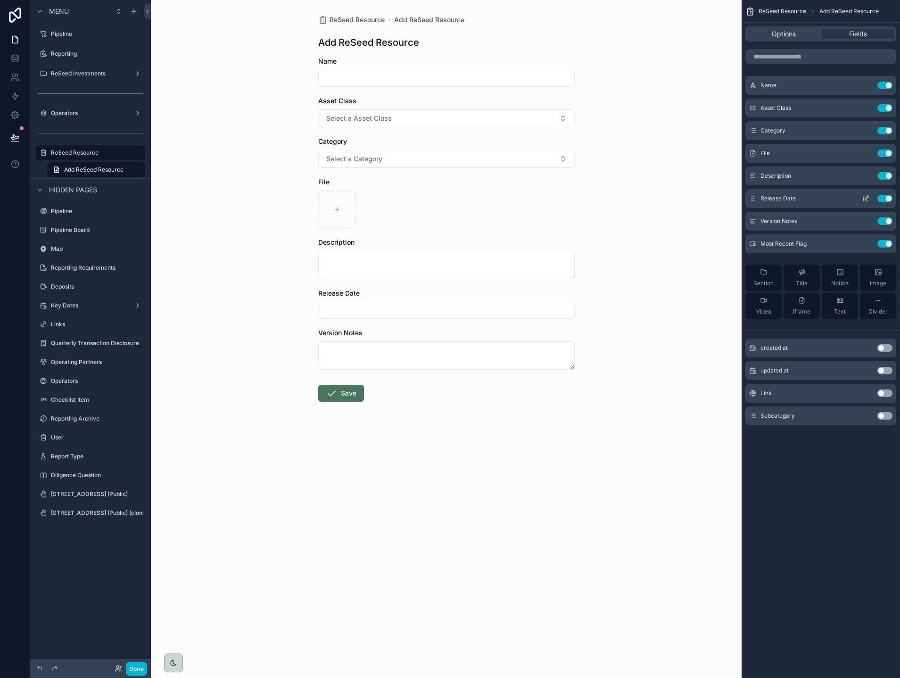
drag, startPoint x: 755, startPoint y: 417, endPoint x: 800, endPoint y: 201, distance: 220.5
click at [802, 205] on div "Name Use setting Asset Class Use setting Category Use setting File Use setting …" at bounding box center [821, 240] width 158 height 391
click at [882, 418] on button "Use setting" at bounding box center [884, 416] width 15 height 8
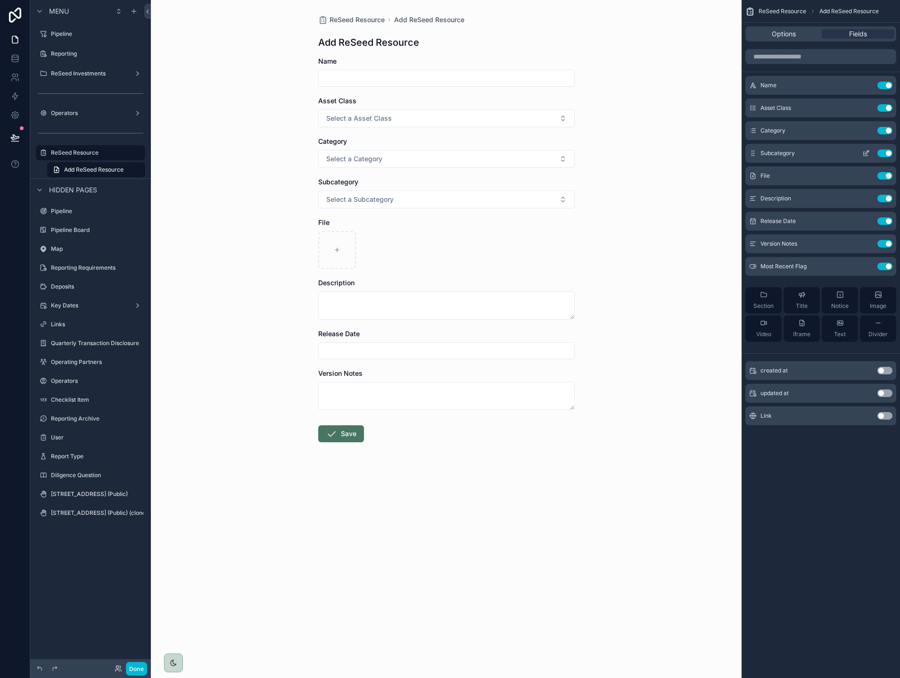
click at [868, 155] on icon "scrollable content" at bounding box center [866, 153] width 8 height 8
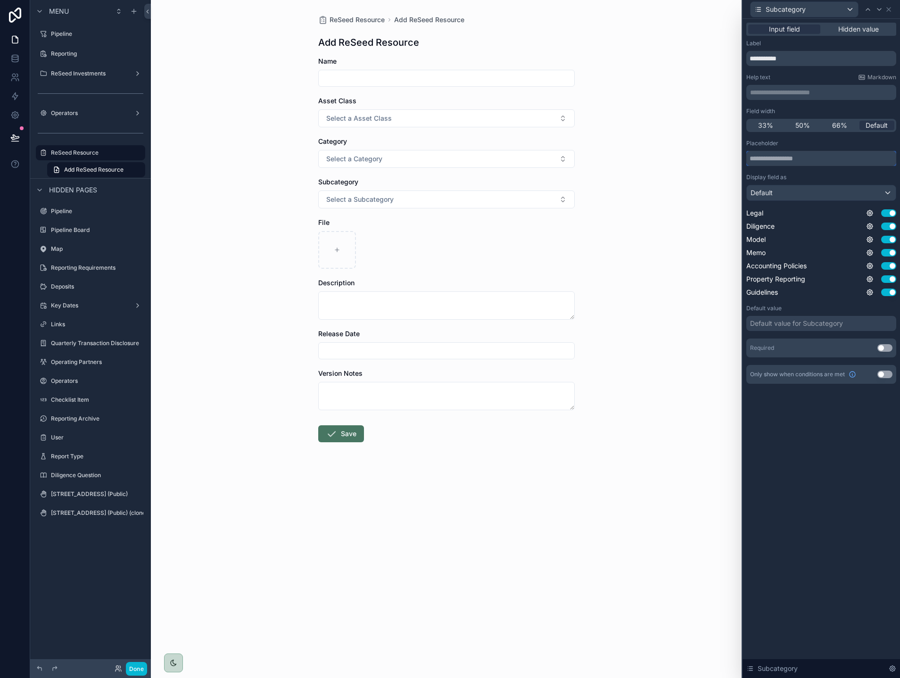
click at [773, 163] on input "text" at bounding box center [821, 158] width 150 height 15
click at [795, 144] on div "Placeholder" at bounding box center [821, 144] width 150 height 8
click at [867, 214] on icon at bounding box center [870, 213] width 6 height 6
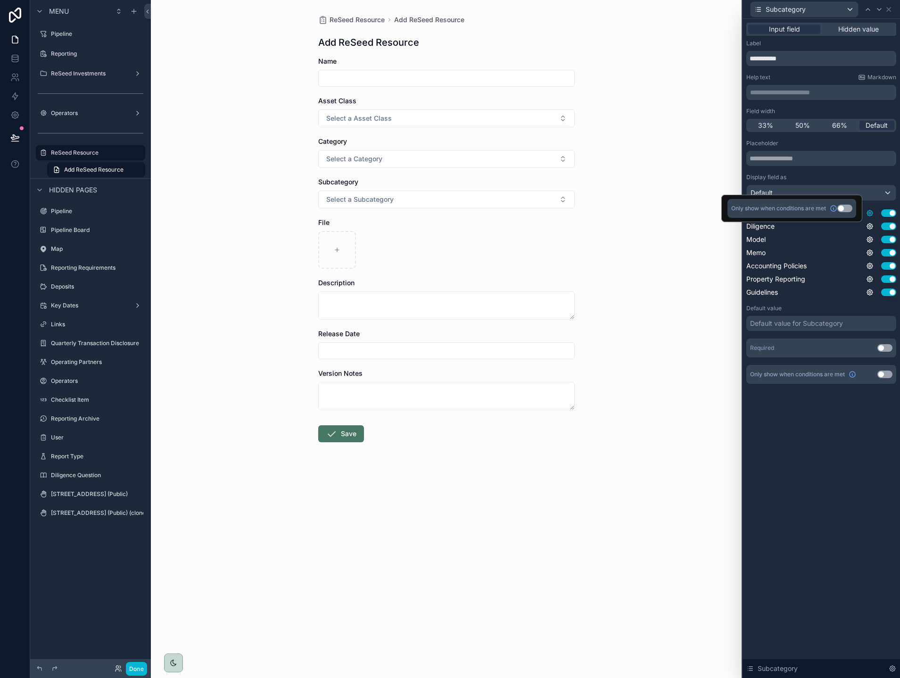
click at [867, 214] on icon at bounding box center [870, 213] width 6 height 6
click at [807, 445] on div "**********" at bounding box center [820, 348] width 157 height 659
click at [890, 8] on icon at bounding box center [889, 10] width 8 height 8
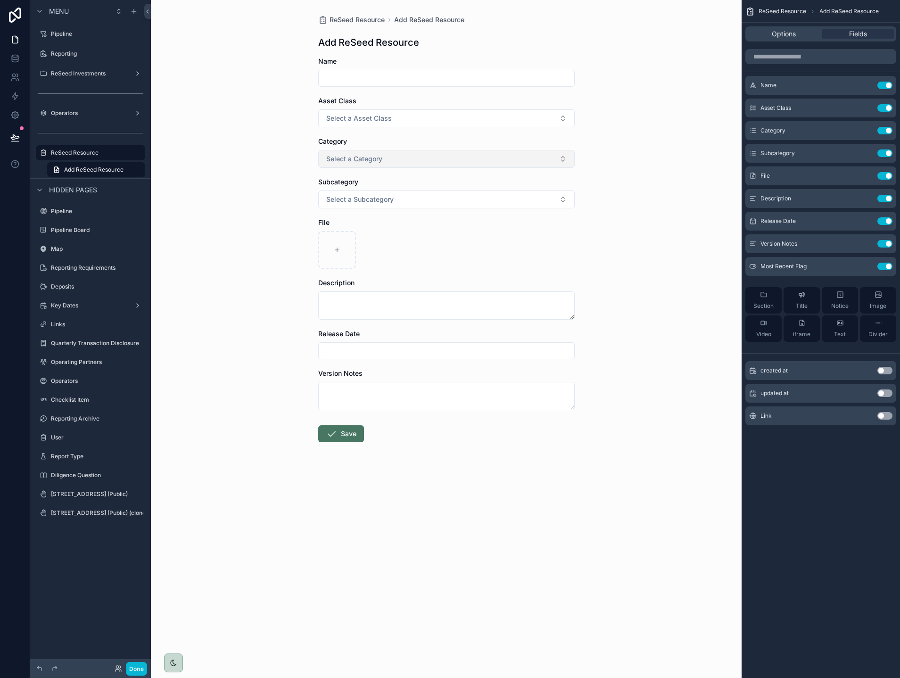
click at [483, 150] on button "Select a Category" at bounding box center [446, 159] width 256 height 18
click at [459, 198] on button "Select a Subcategory" at bounding box center [446, 199] width 256 height 18
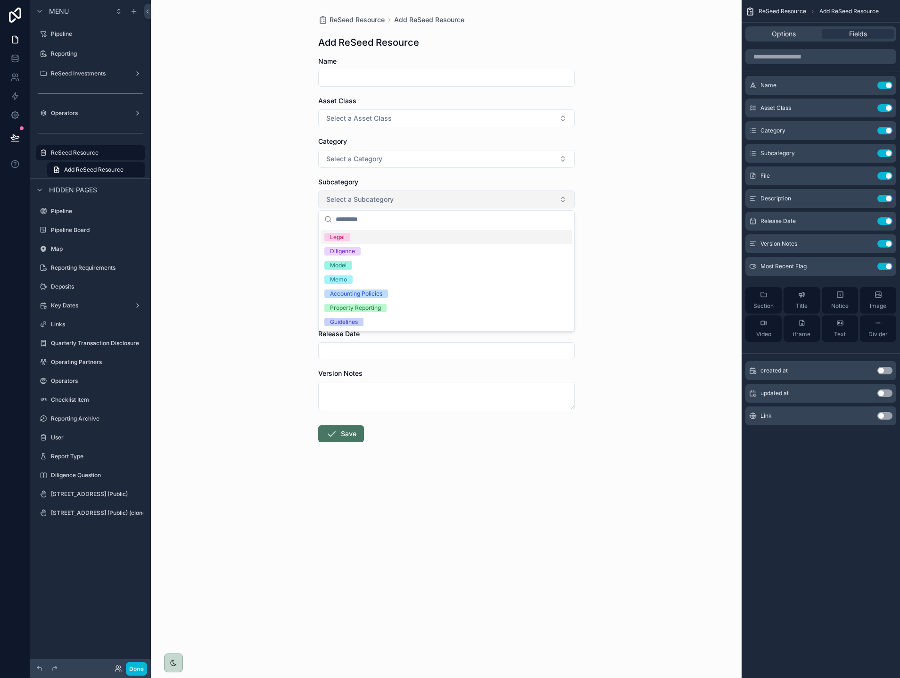
click at [459, 198] on button "Select a Subcategory" at bounding box center [446, 199] width 256 height 18
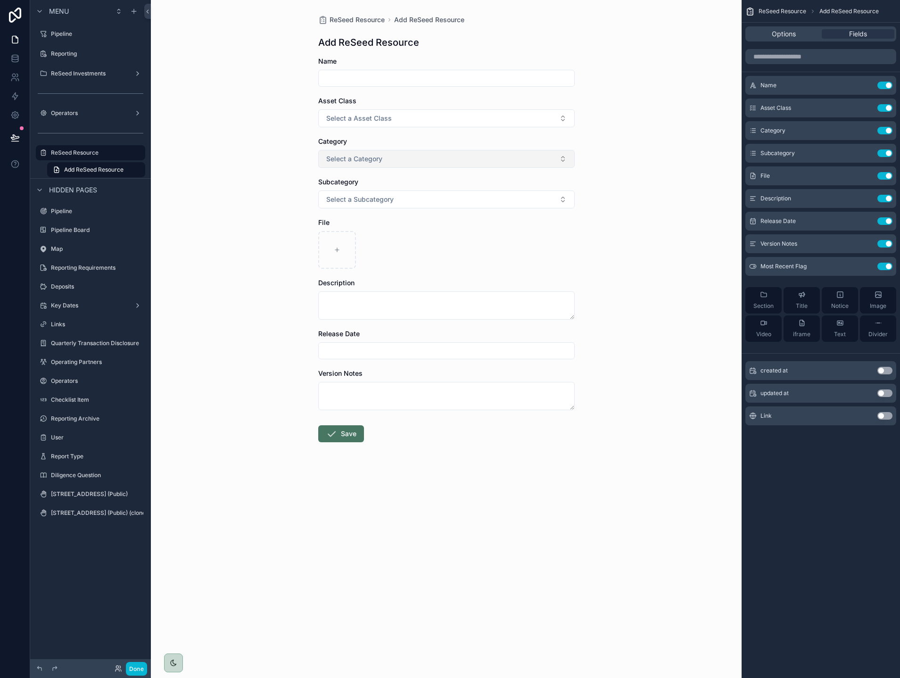
click at [451, 160] on button "Select a Category" at bounding box center [446, 159] width 256 height 18
click at [446, 190] on button "Select a Subcategory" at bounding box center [446, 199] width 256 height 18
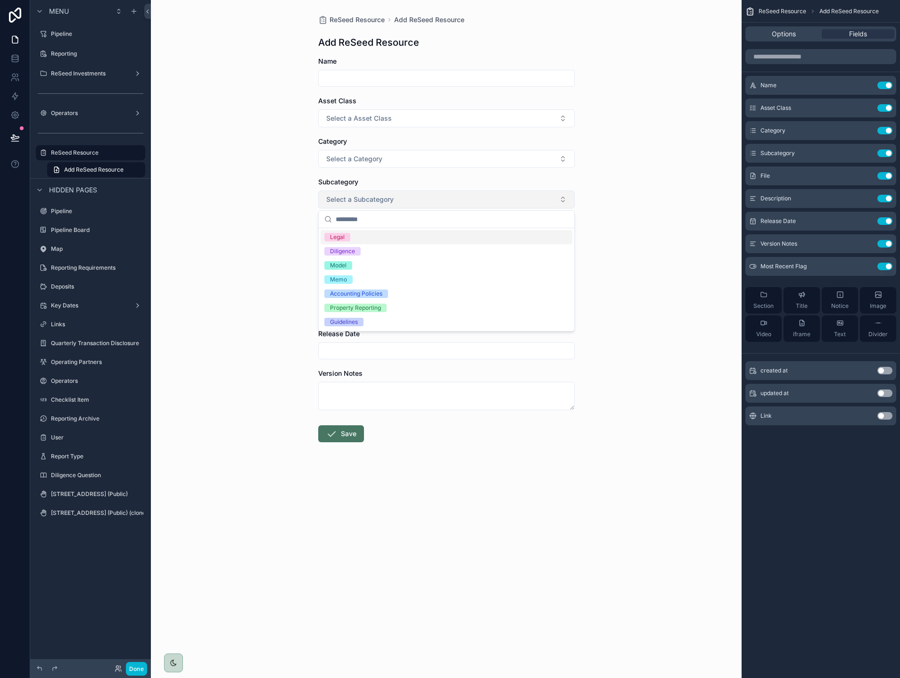
click at [446, 190] on button "Select a Subcategory" at bounding box center [446, 199] width 256 height 18
click at [883, 154] on button "Use setting" at bounding box center [884, 153] width 15 height 8
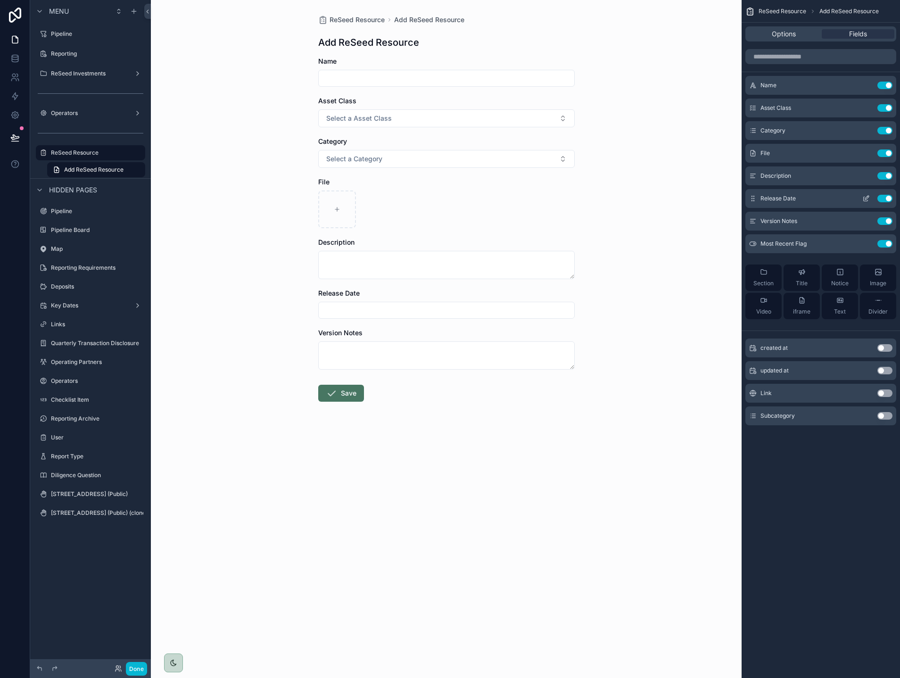
click at [869, 200] on icon "scrollable content" at bounding box center [866, 199] width 8 height 8
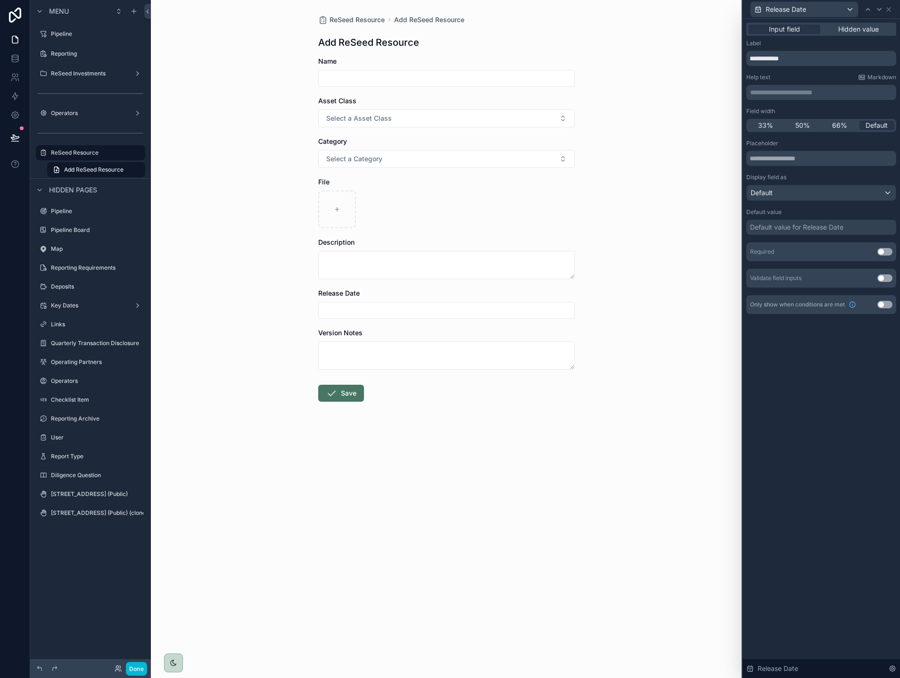
click at [796, 225] on div "Default value for Release Date" at bounding box center [796, 227] width 93 height 9
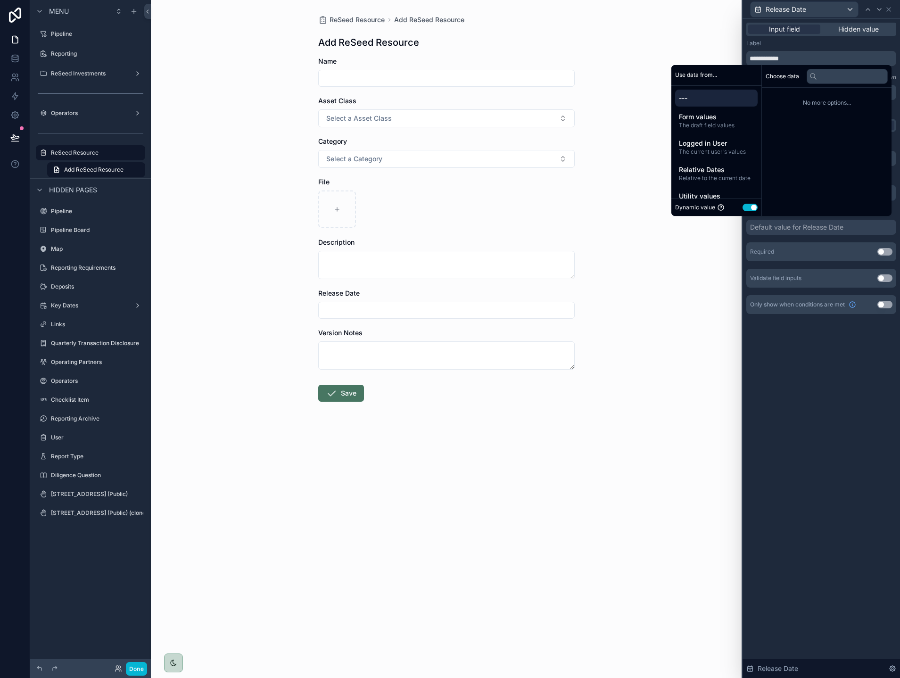
click at [745, 207] on button "Use setting" at bounding box center [749, 208] width 15 height 8
select select "****"
select select "*"
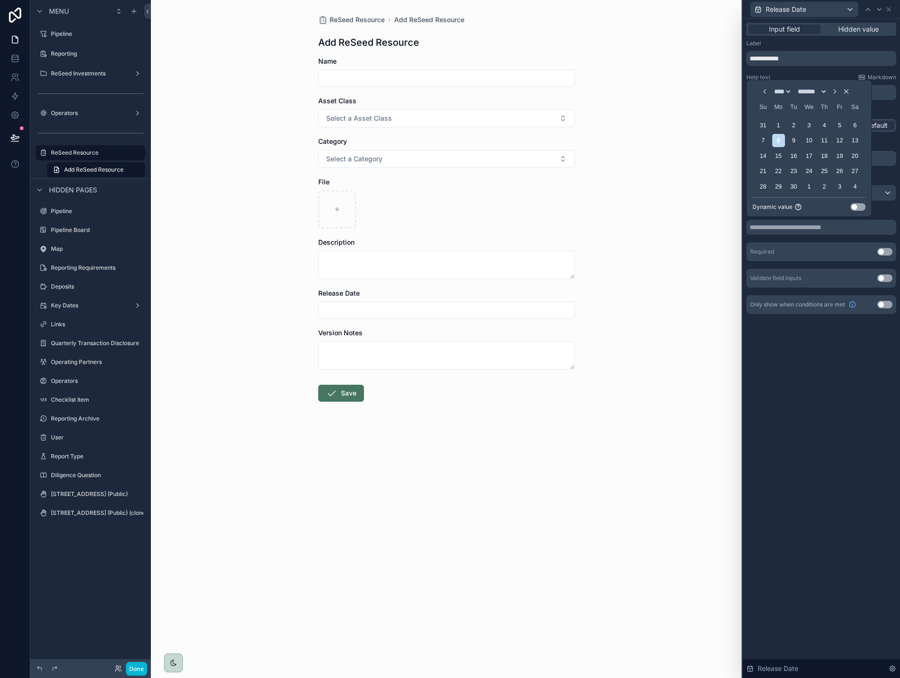
click at [853, 208] on button "Use setting" at bounding box center [857, 207] width 15 height 8
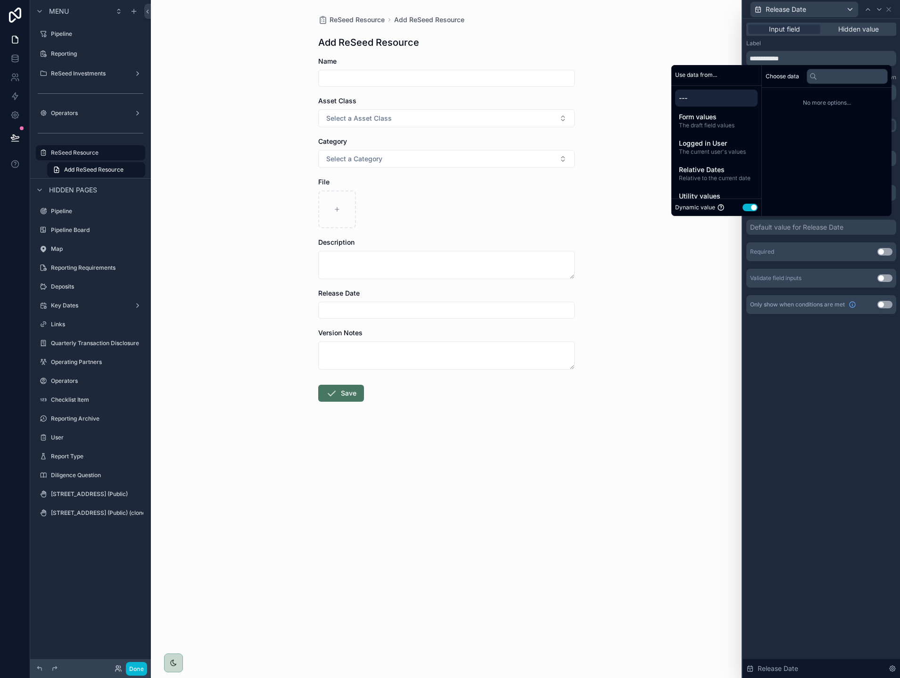
click at [796, 132] on div "Choose data No more options..." at bounding box center [827, 140] width 130 height 151
click at [833, 399] on div "**********" at bounding box center [820, 348] width 157 height 659
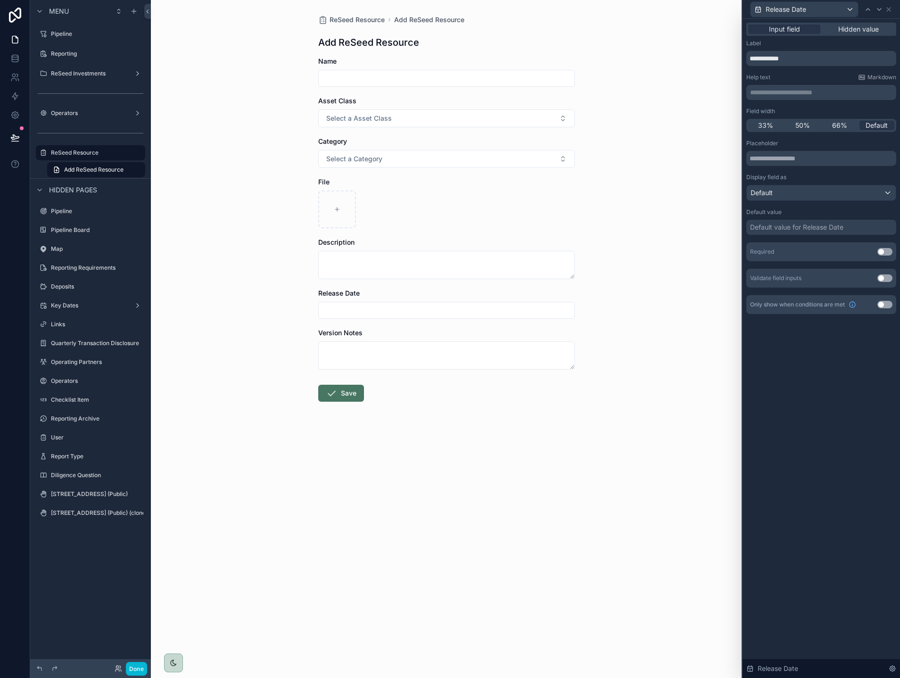
click at [833, 399] on div "**********" at bounding box center [820, 348] width 157 height 659
click at [890, 12] on icon at bounding box center [889, 10] width 8 height 8
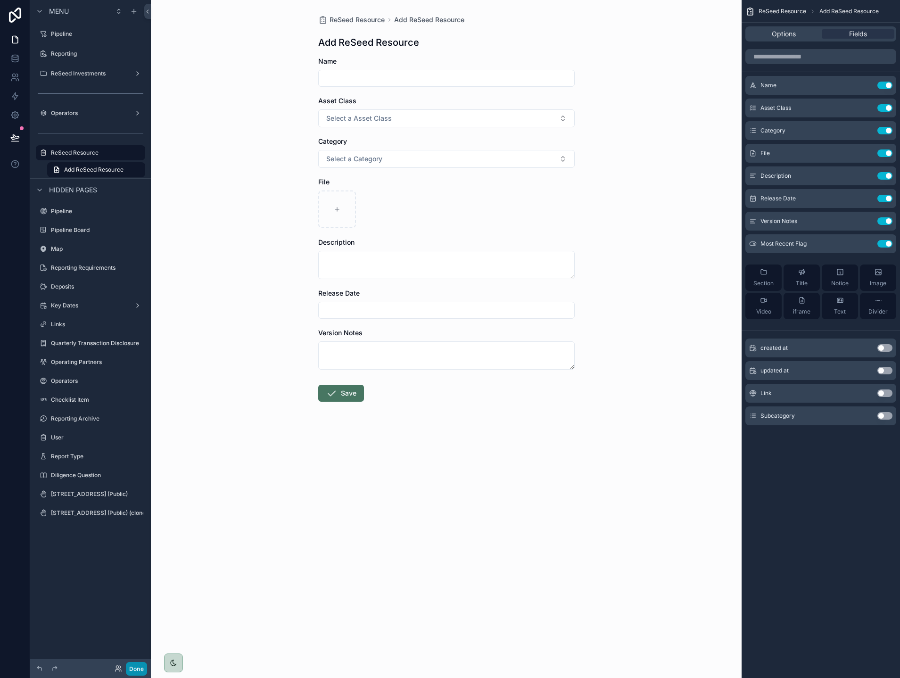
click at [141, 668] on button "Done" at bounding box center [136, 669] width 21 height 14
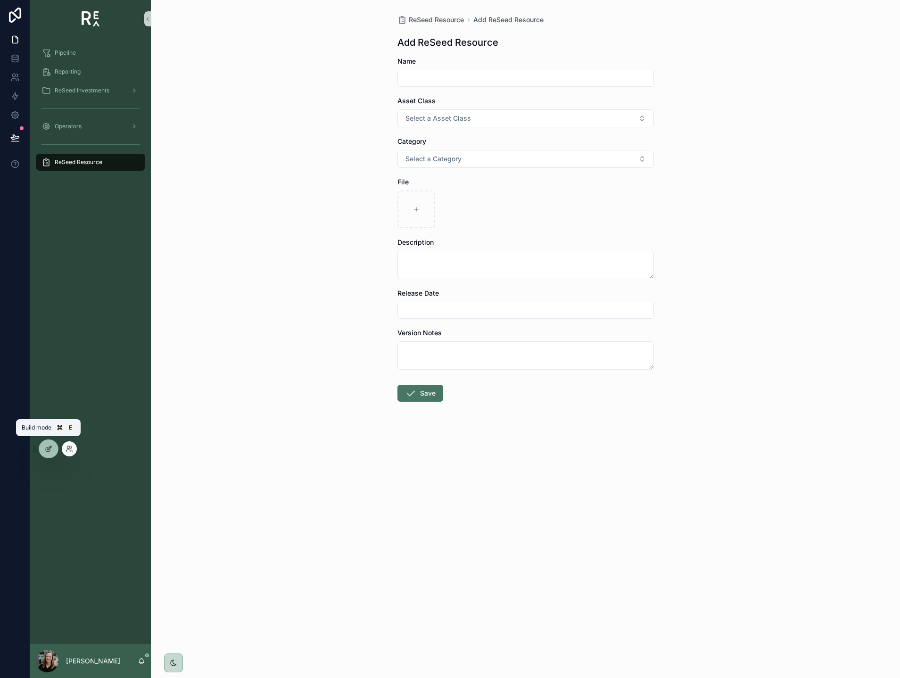
click at [52, 449] on icon at bounding box center [49, 449] width 8 height 8
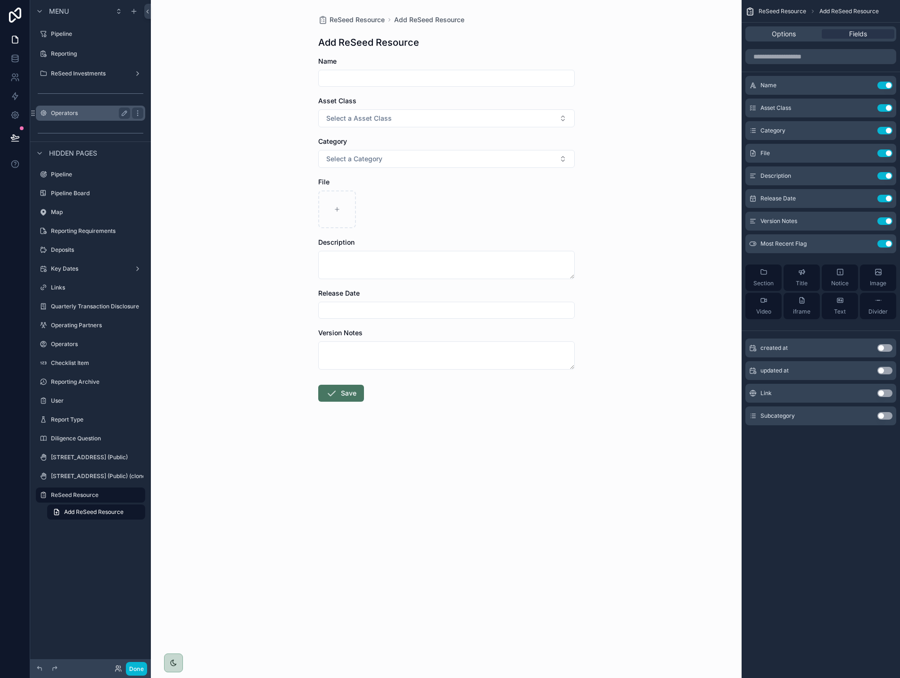
click at [56, 113] on label "Operators" at bounding box center [88, 113] width 75 height 8
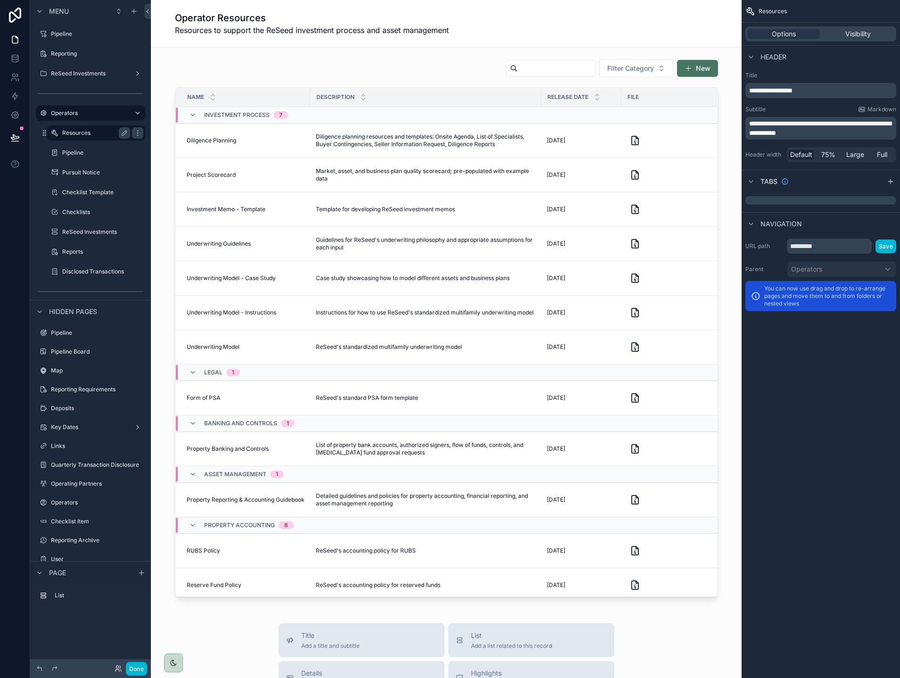
click at [75, 136] on label "Resources" at bounding box center [94, 133] width 64 height 8
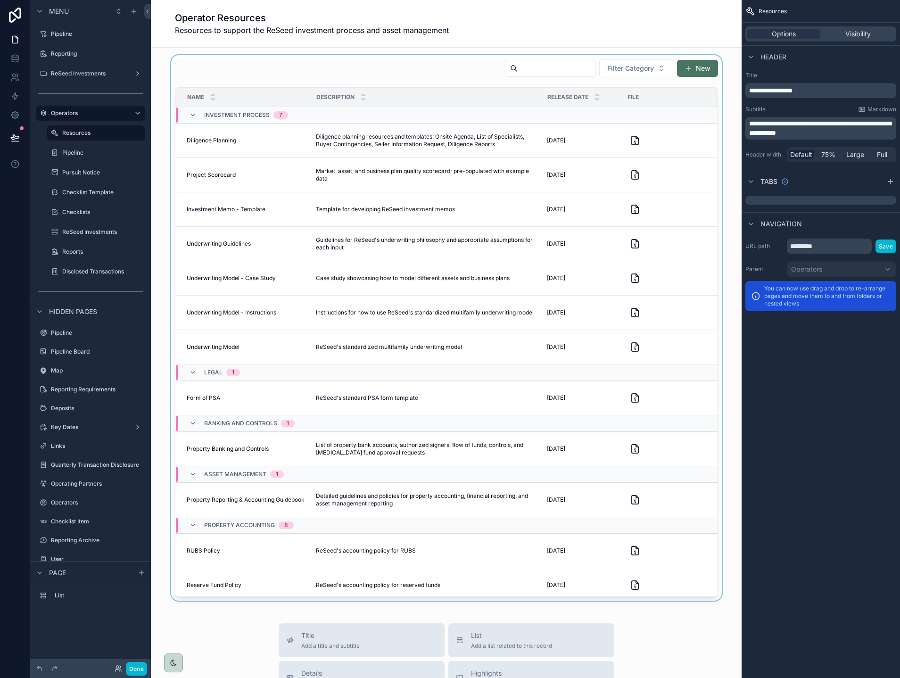
click at [701, 72] on div "scrollable content" at bounding box center [446, 327] width 576 height 545
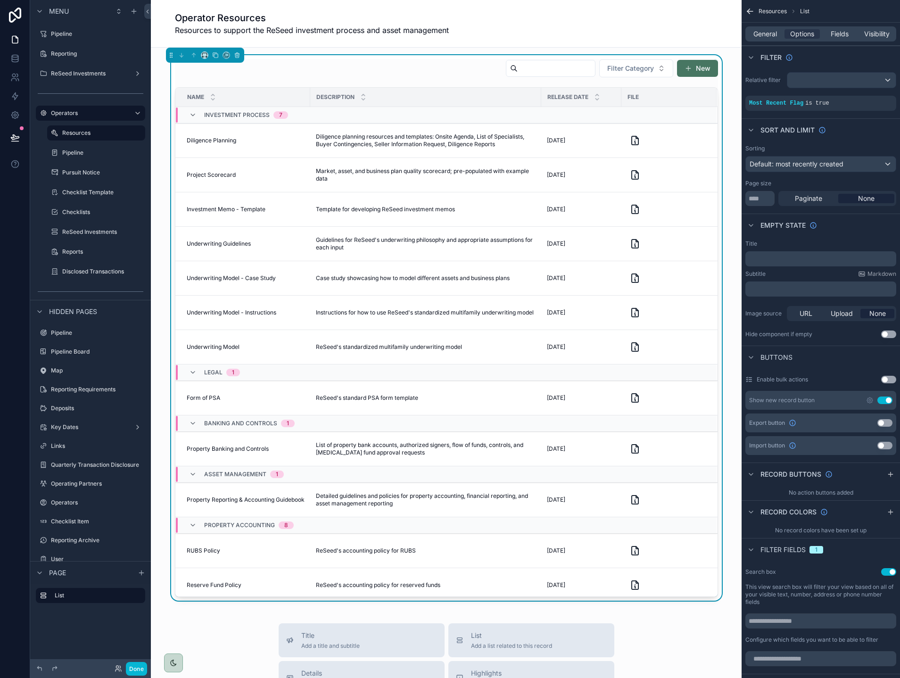
click at [701, 72] on button "New" at bounding box center [697, 68] width 41 height 17
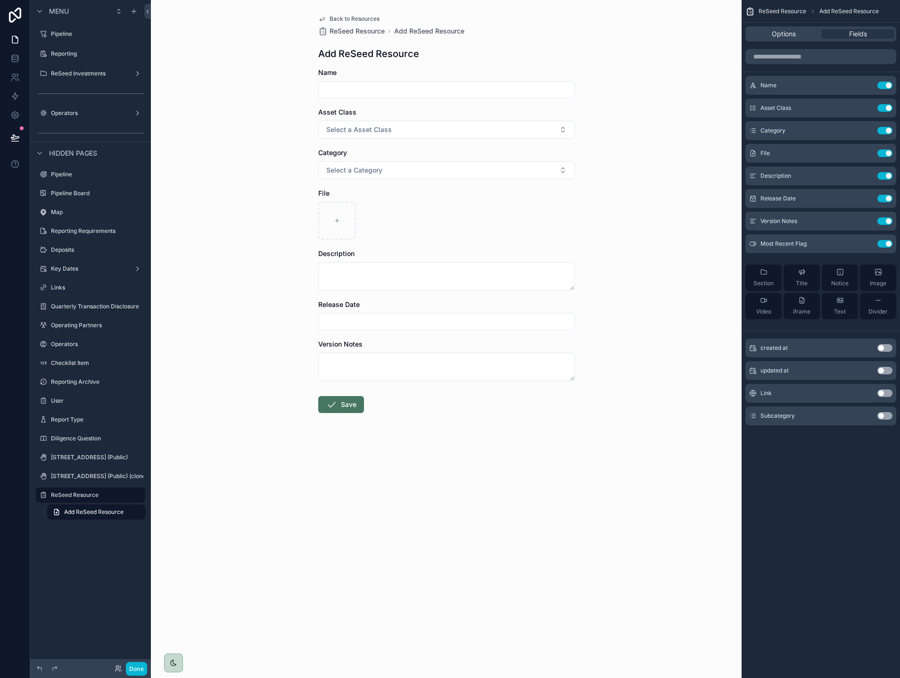
click at [428, 85] on input "scrollable content" at bounding box center [447, 89] width 256 height 13
click at [447, 85] on input "scrollable content" at bounding box center [447, 89] width 256 height 13
type input "**********"
click at [417, 129] on button "Select a Asset Class" at bounding box center [446, 130] width 256 height 18
click at [394, 167] on div "Multifamily" at bounding box center [447, 167] width 252 height 14
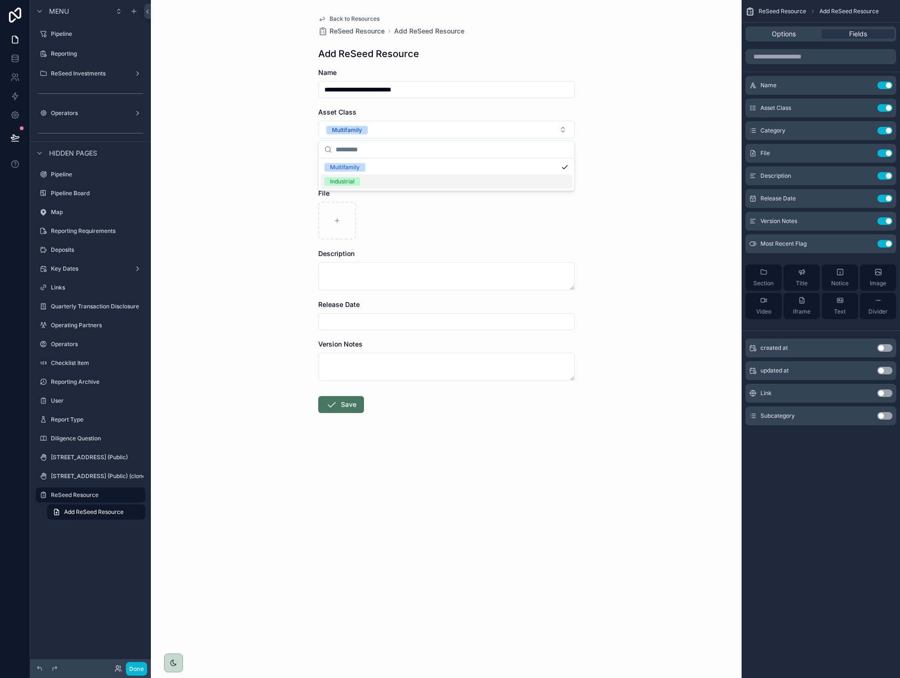
click at [371, 181] on div "Industrial" at bounding box center [447, 181] width 252 height 14
click at [412, 228] on div "scrollable content" at bounding box center [446, 221] width 256 height 38
click at [393, 173] on button "Select a Category" at bounding box center [446, 170] width 256 height 18
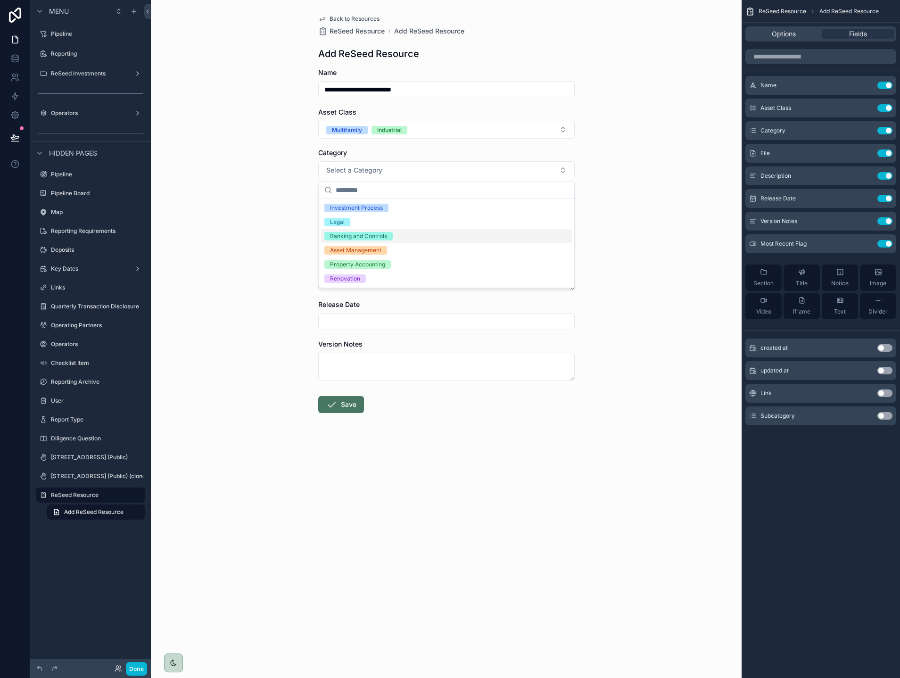
click at [399, 235] on div "Banking and Controls" at bounding box center [447, 236] width 252 height 14
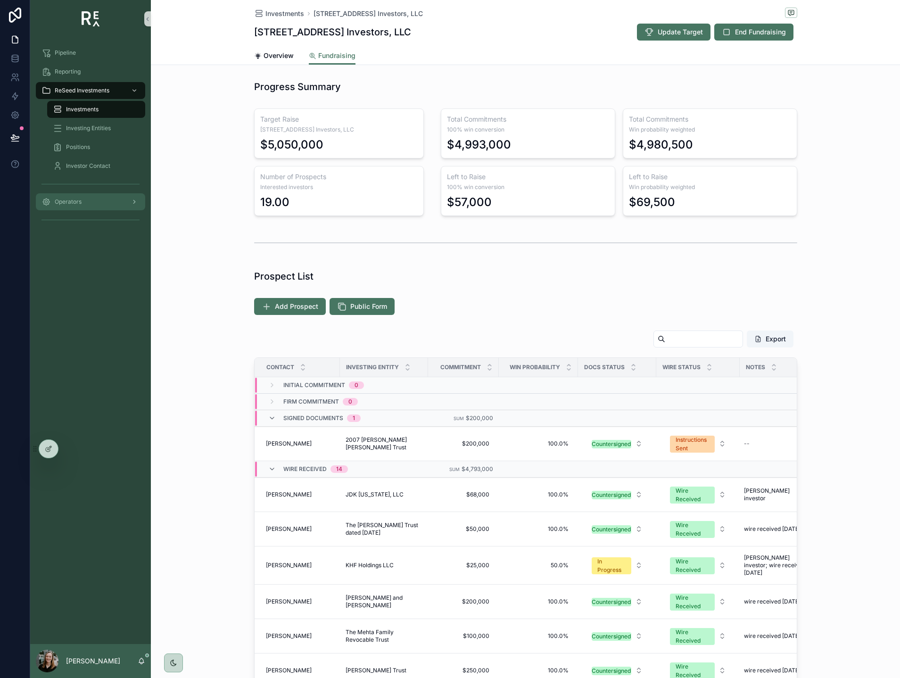
click at [85, 207] on div "Operators" at bounding box center [90, 201] width 98 height 15
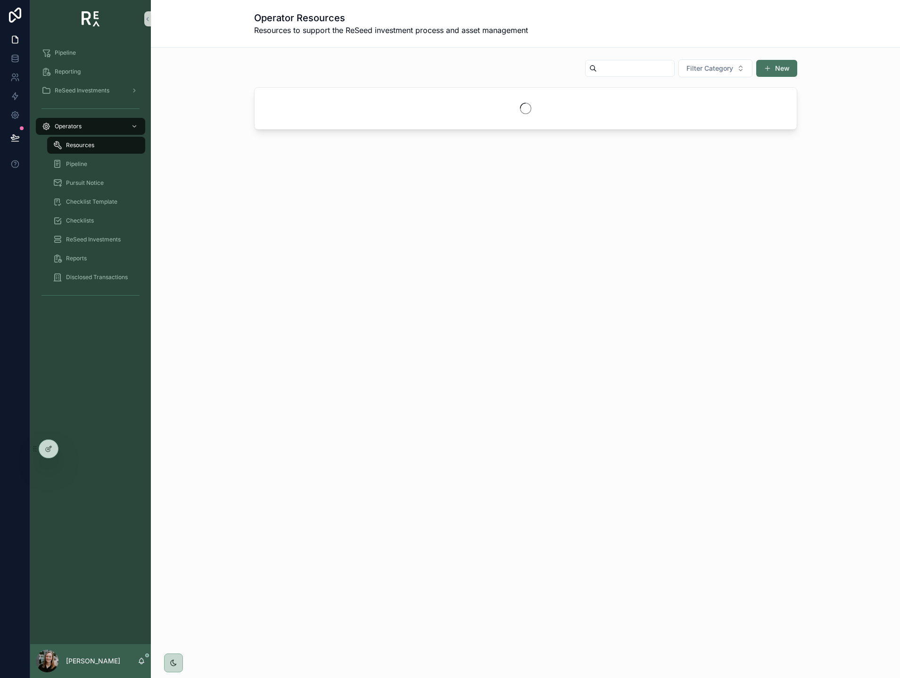
click at [193, 133] on div "Filter Category New" at bounding box center [525, 94] width 734 height 78
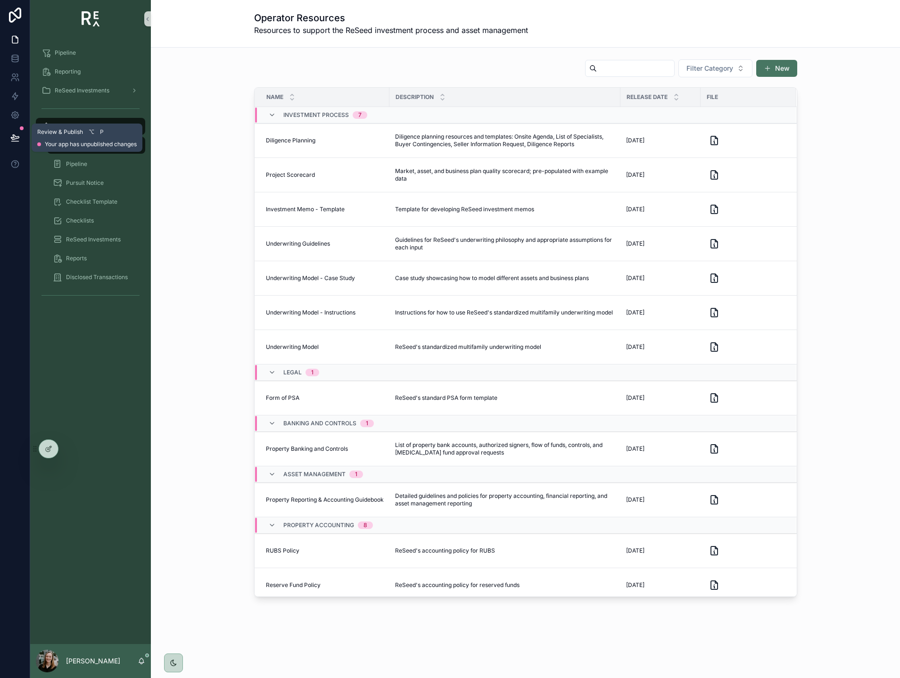
click at [18, 140] on icon at bounding box center [14, 137] width 9 height 9
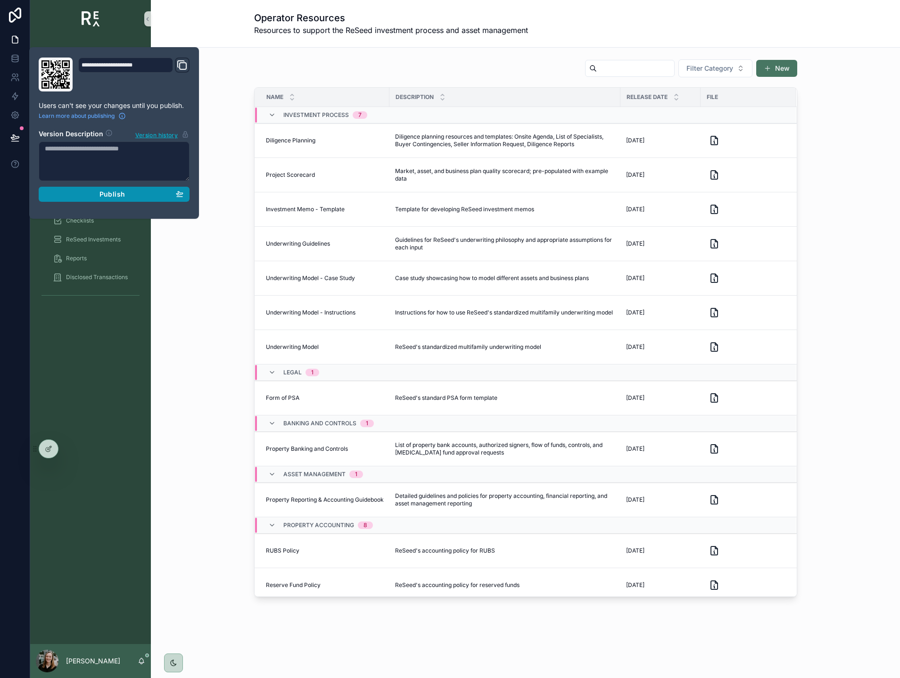
click at [82, 194] on div "Publish" at bounding box center [114, 194] width 139 height 8
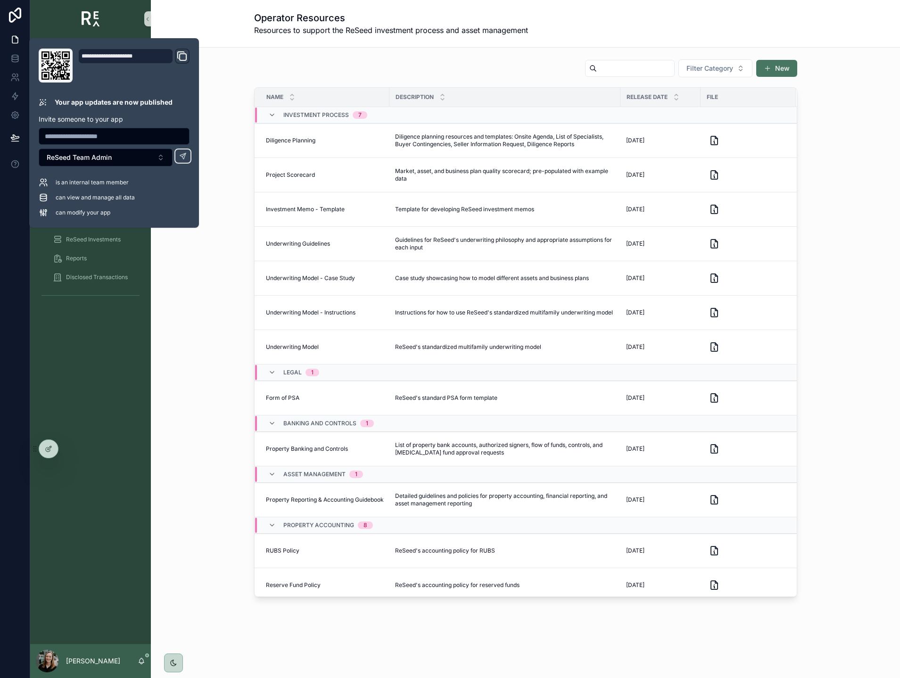
click at [195, 253] on div "Filter Category New Name Description Release Date File Investment Process 7 Dil…" at bounding box center [525, 327] width 734 height 545
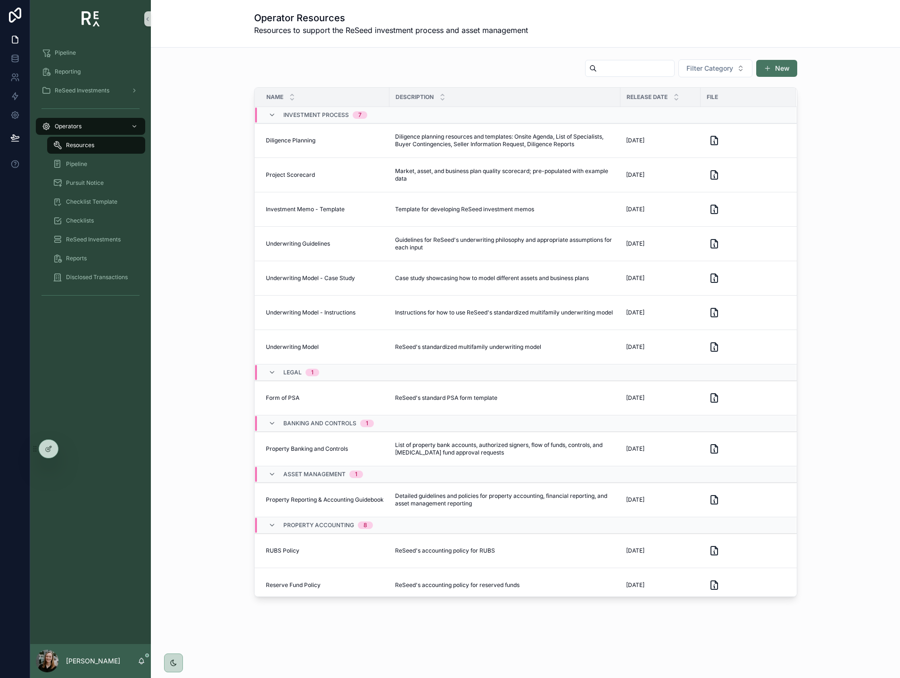
click at [138, 666] on div "[PERSON_NAME]" at bounding box center [90, 661] width 121 height 34
click at [141, 662] on icon "scrollable content" at bounding box center [141, 660] width 5 height 4
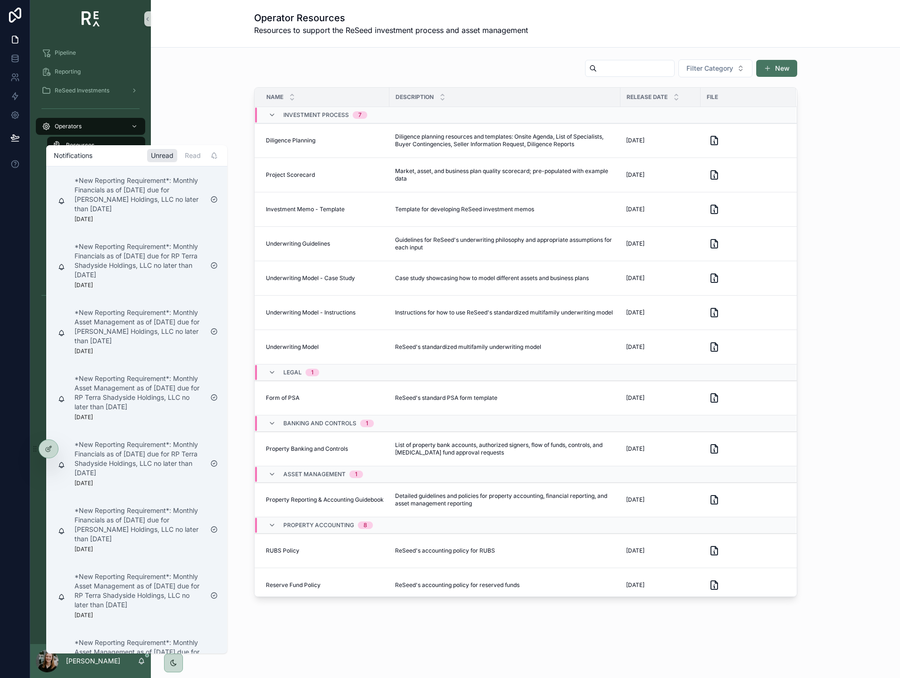
click at [141, 662] on icon "scrollable content" at bounding box center [141, 660] width 5 height 4
click at [231, 102] on div "Filter Category New Name Description Release Date File Investment Process 7 Dil…" at bounding box center [525, 327] width 734 height 545
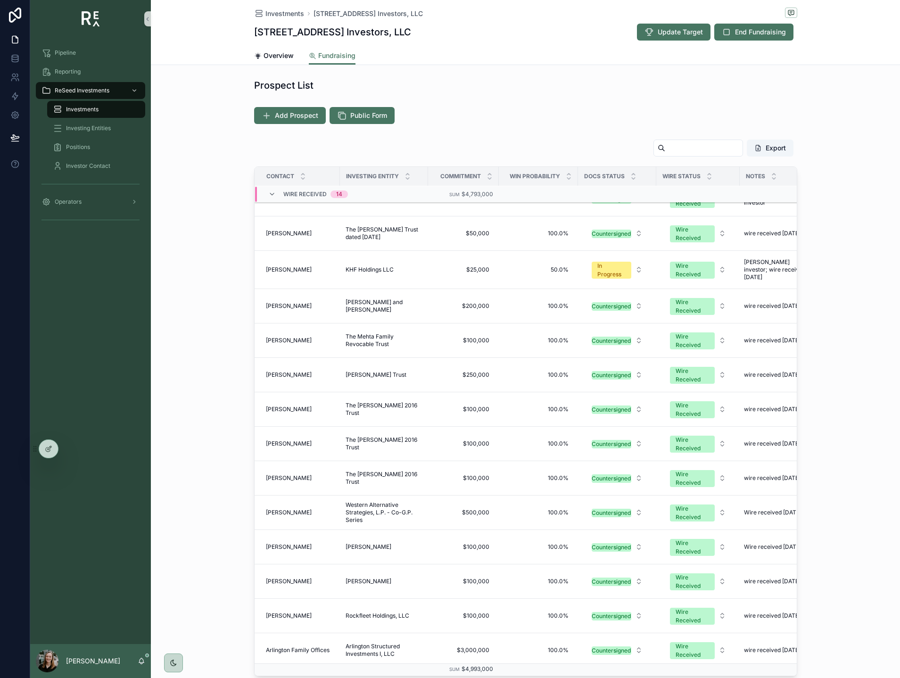
scroll to position [192, 0]
click at [618, 277] on button "In Progress" at bounding box center [617, 268] width 66 height 25
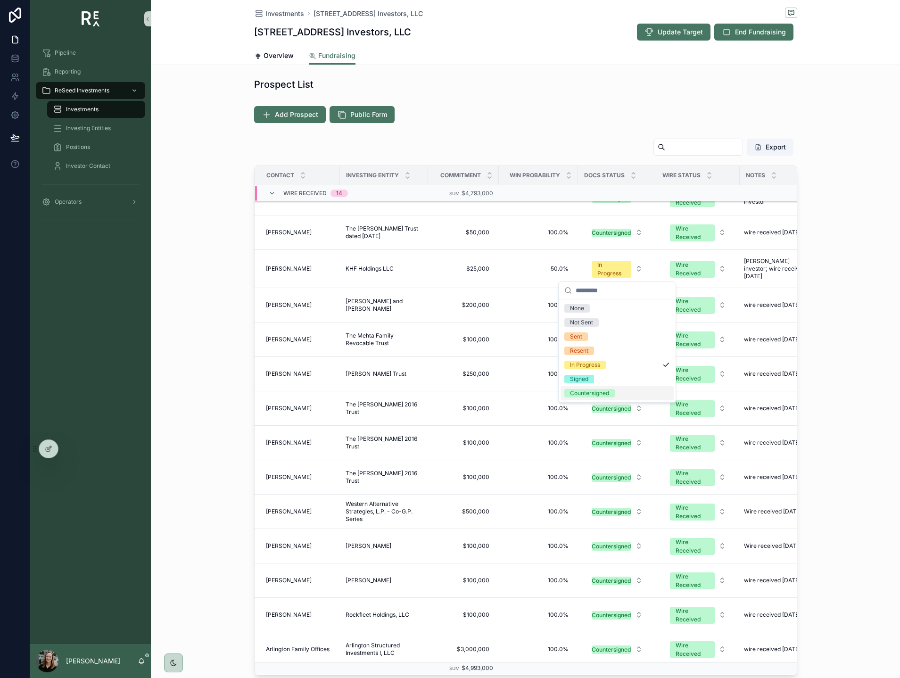
click at [586, 388] on div "Countersigned" at bounding box center [617, 393] width 113 height 14
